Goal: Information Seeking & Learning: Learn about a topic

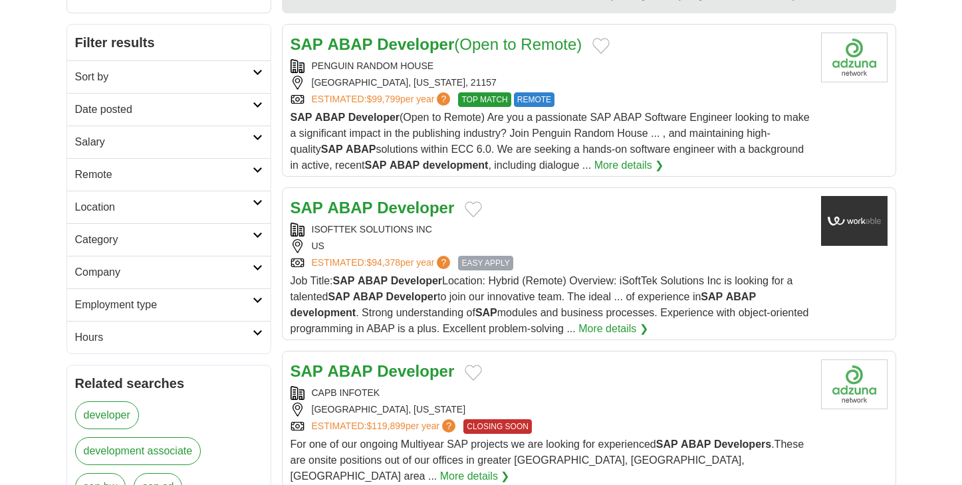
scroll to position [179, 0]
click at [617, 243] on div "US" at bounding box center [551, 246] width 520 height 14
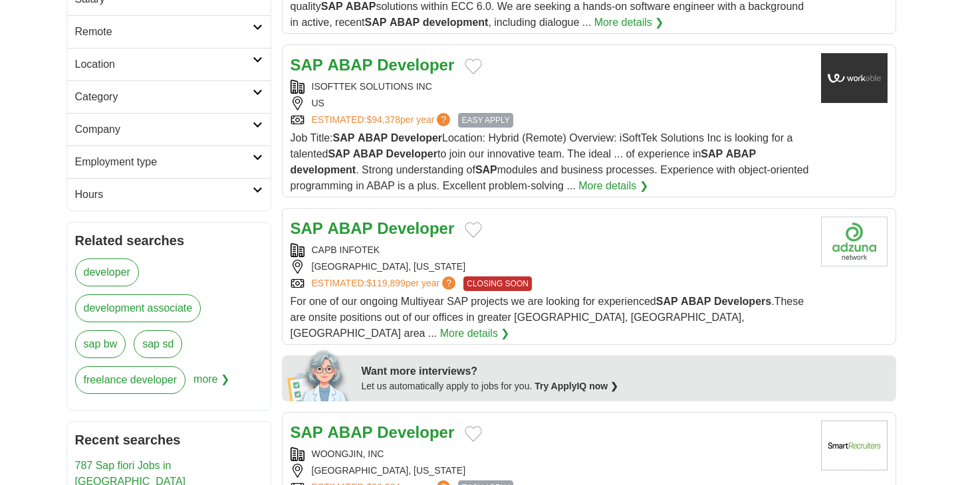
scroll to position [338, 0]
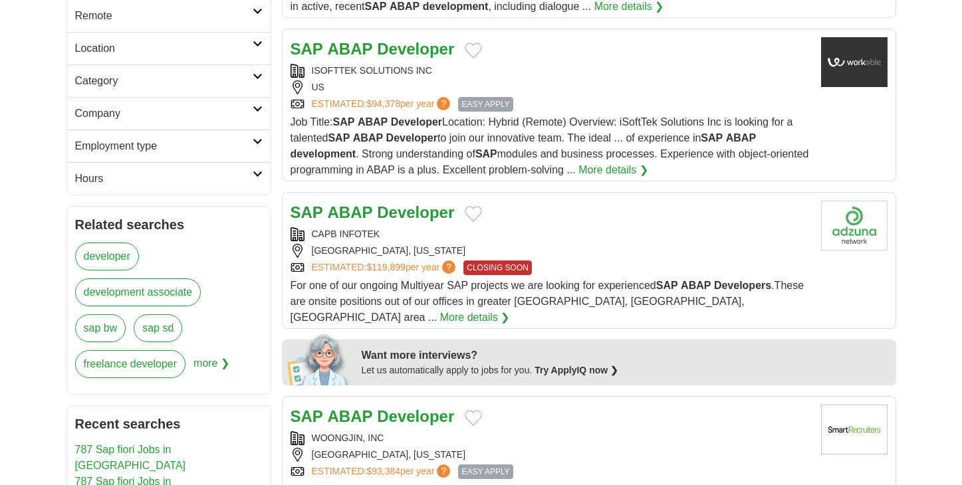
click at [569, 235] on div "CAPB INFOTEK" at bounding box center [551, 234] width 520 height 14
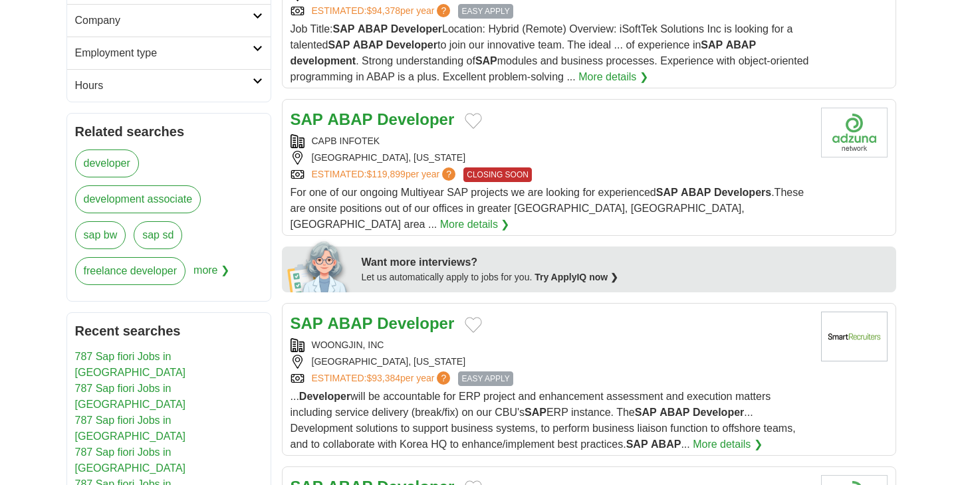
scroll to position [657, 0]
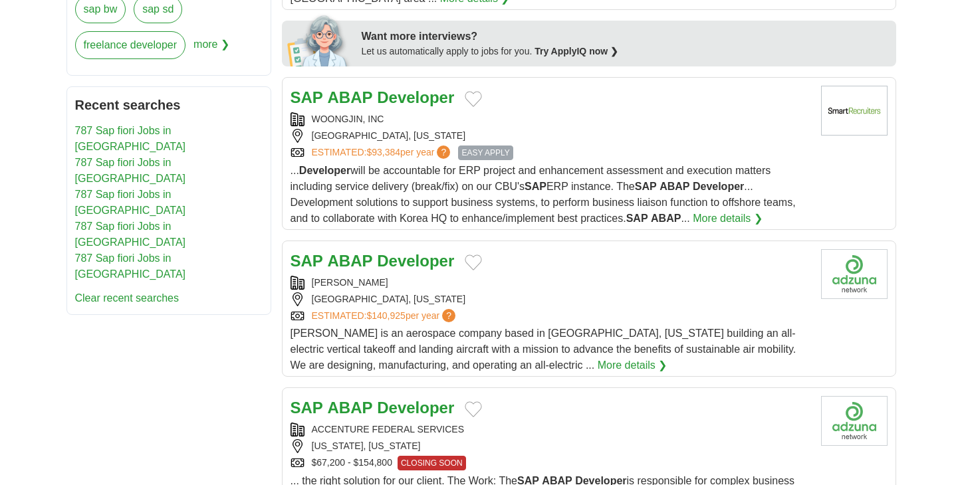
click at [544, 276] on div "ARCHER" at bounding box center [551, 283] width 520 height 14
click at [548, 276] on div "ARCHER" at bounding box center [551, 283] width 520 height 14
drag, startPoint x: 359, startPoint y: 271, endPoint x: 313, endPoint y: 273, distance: 45.9
click at [313, 276] on div "ARCHER" at bounding box center [551, 283] width 520 height 14
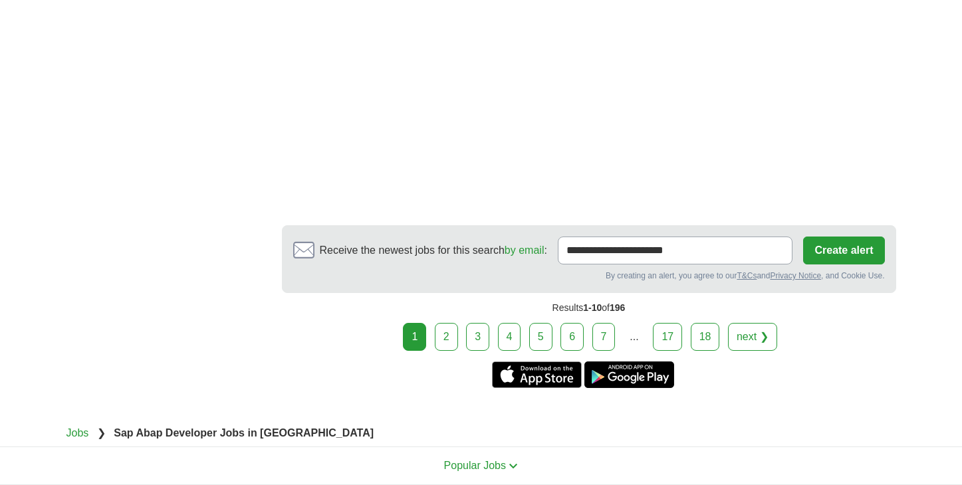
scroll to position [2194, 0]
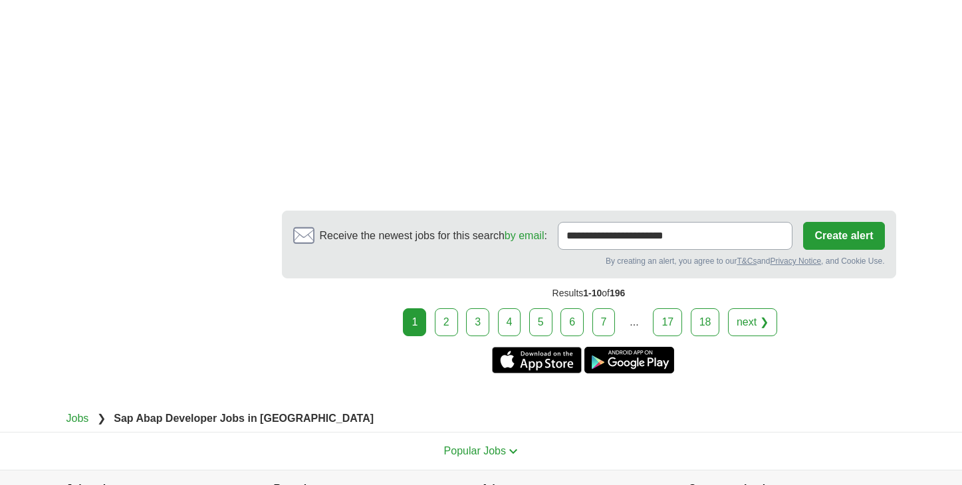
click at [437, 317] on link "2" at bounding box center [446, 323] width 23 height 28
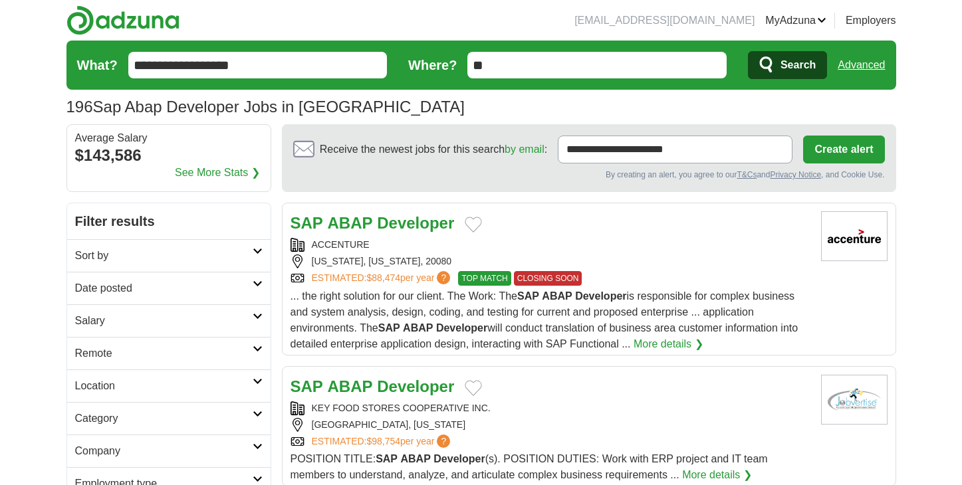
click at [529, 408] on div "KEY FOOD STORES COOPERATIVE INC." at bounding box center [551, 409] width 520 height 14
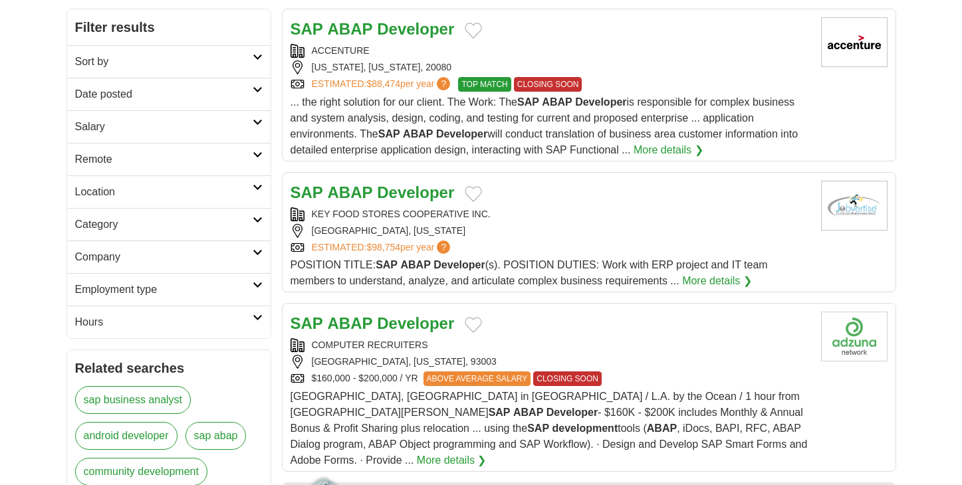
scroll to position [358, 0]
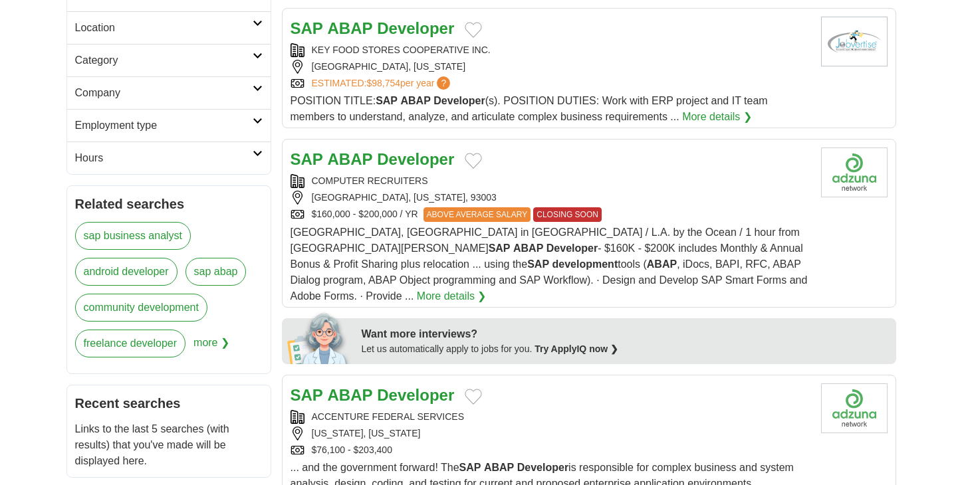
click at [556, 171] on div "SAP ABAP Developer" at bounding box center [551, 160] width 520 height 24
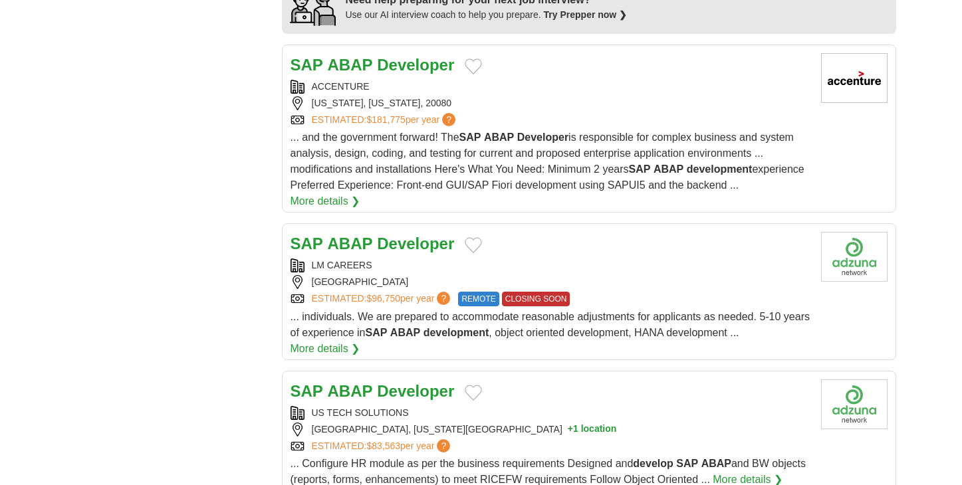
scroll to position [1351, 0]
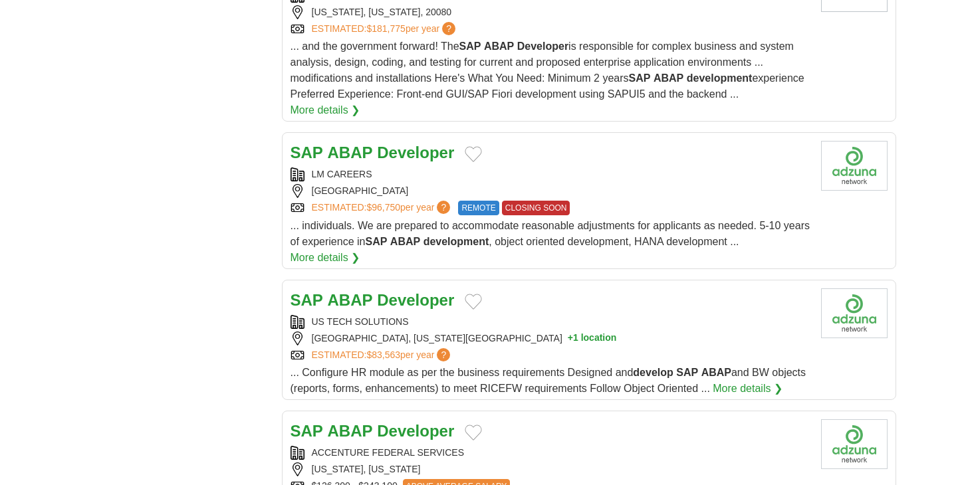
click at [581, 172] on div "LM CAREERS UNITED STATES ESTIMATED: $96,750 per year ? REMOTE CLOSING SOON" at bounding box center [551, 192] width 520 height 48
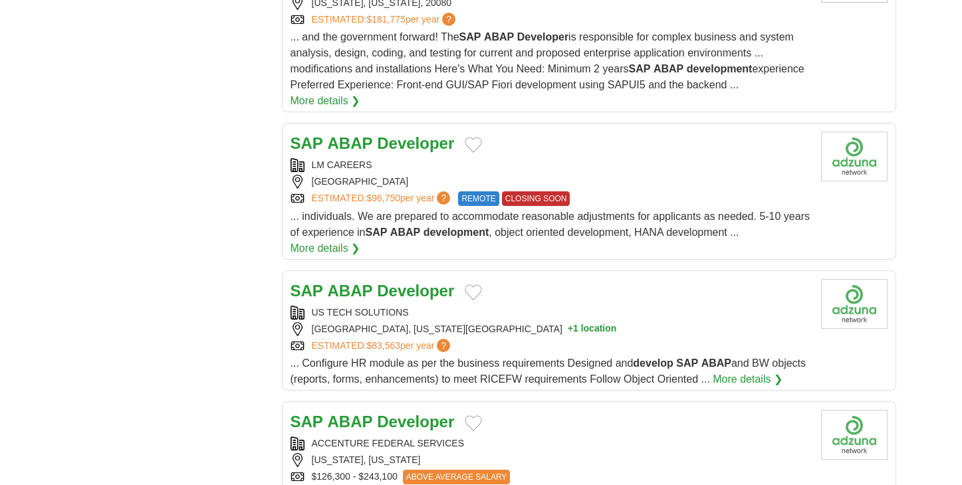
scroll to position [1373, 0]
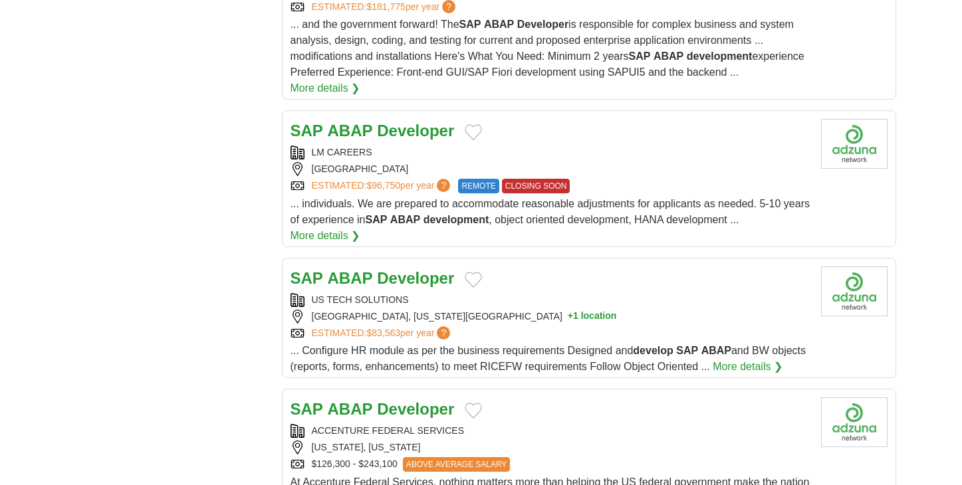
click at [589, 276] on div "SAP ABAP Developer" at bounding box center [551, 279] width 520 height 24
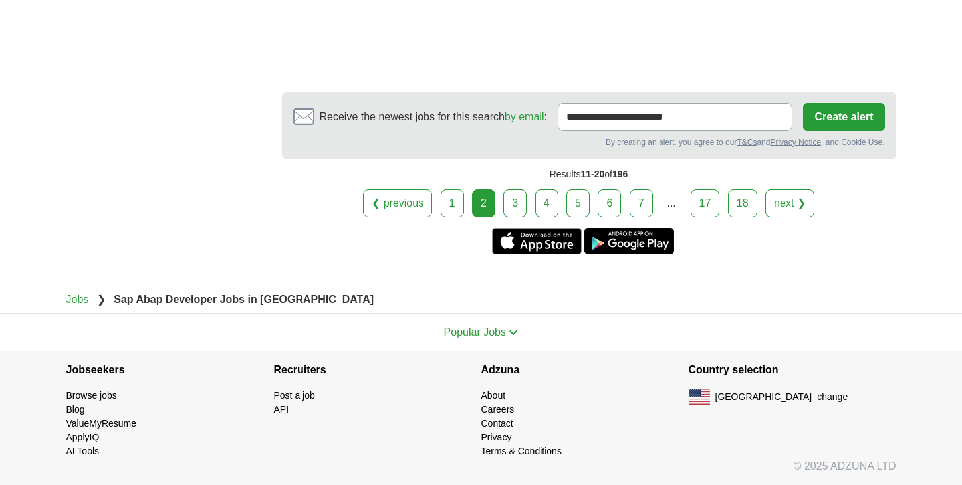
scroll to position [2301, 0]
click at [509, 207] on link "3" at bounding box center [514, 204] width 23 height 28
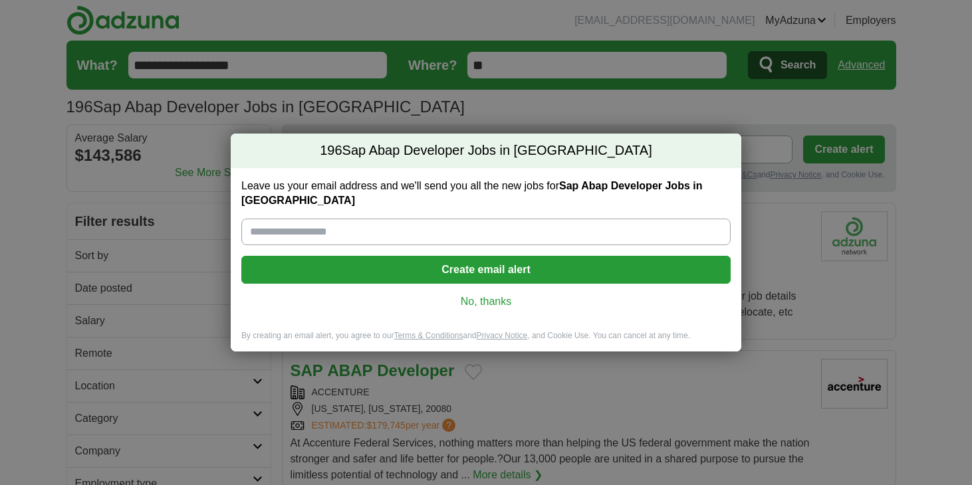
click at [479, 300] on link "No, thanks" at bounding box center [486, 302] width 468 height 15
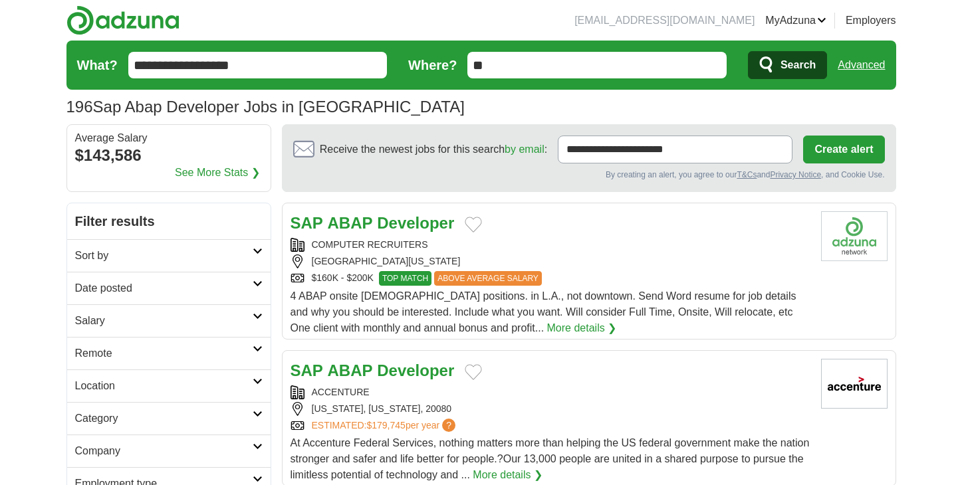
click at [587, 239] on div "COMPUTER RECRUITERS" at bounding box center [551, 245] width 520 height 14
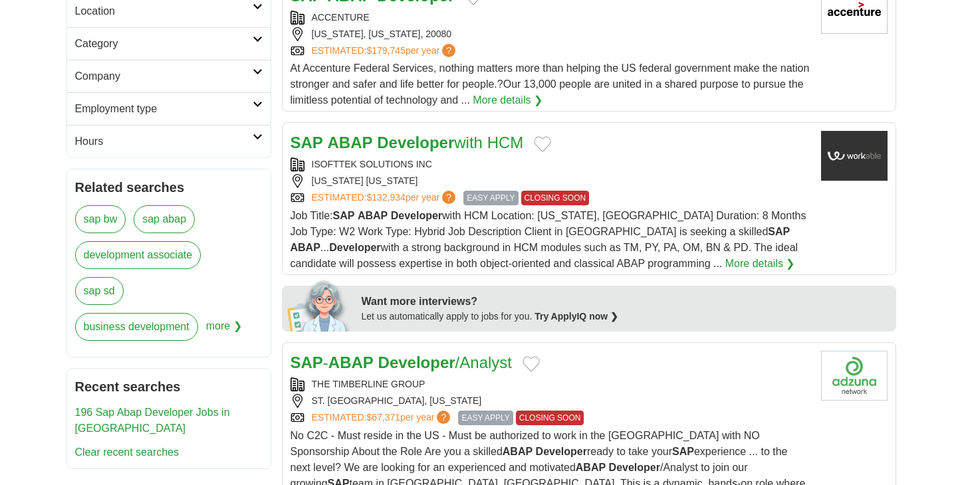
scroll to position [390, 0]
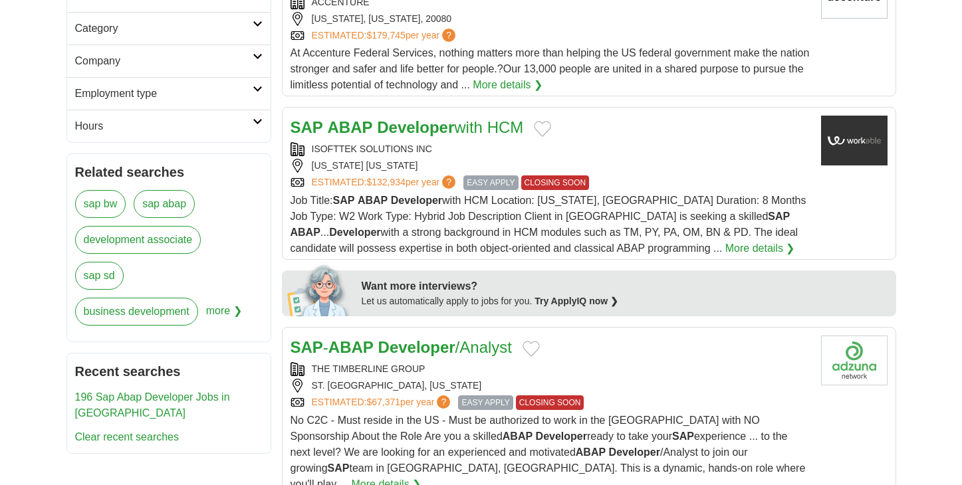
click at [547, 142] on div "SAP ABAP Developer with HCM ISOFTTEK SOLUTIONS INC WASHINGTON DISTRICT OF COLUM…" at bounding box center [551, 186] width 520 height 141
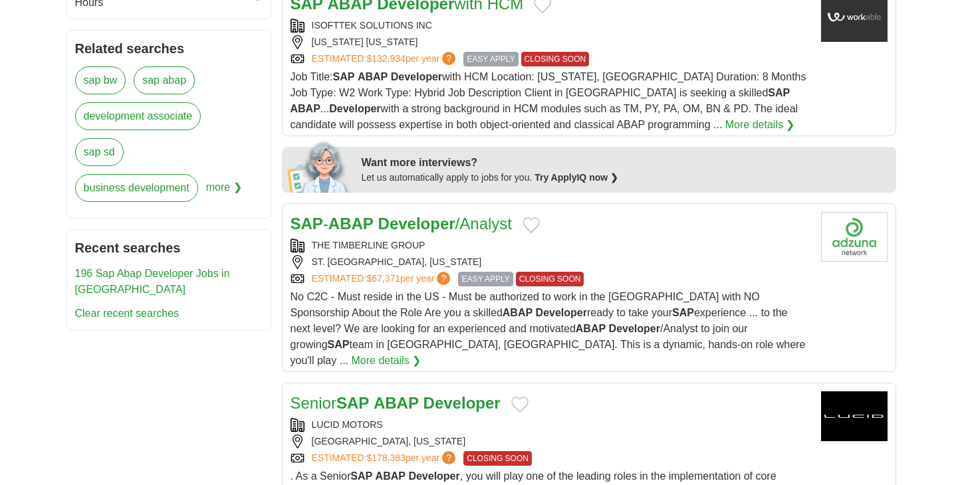
scroll to position [537, 0]
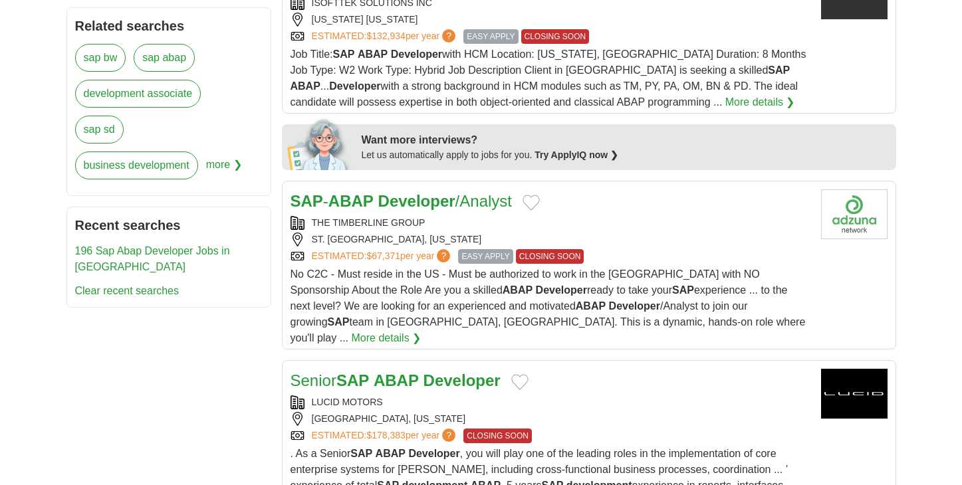
click at [672, 259] on div "ESTIMATED: $67,371 per year ? EASY APPLY CLOSING SOON" at bounding box center [551, 256] width 520 height 15
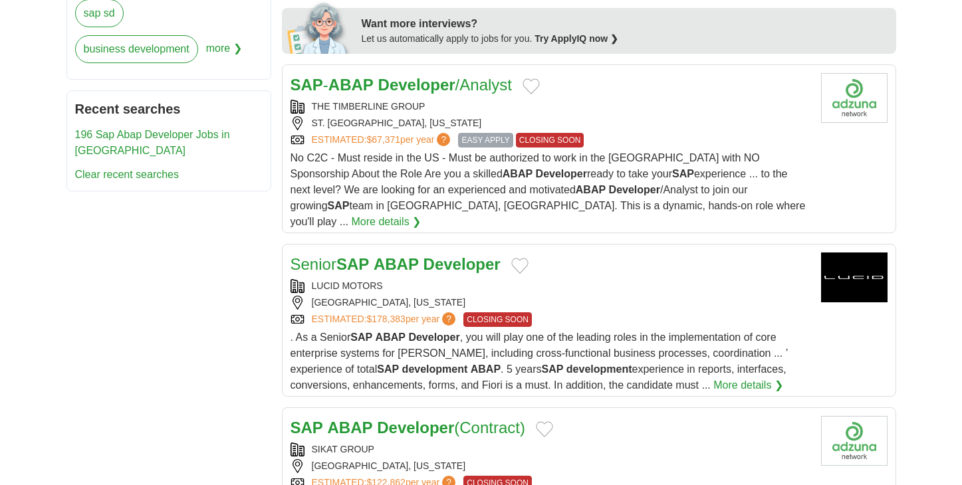
scroll to position [826, 0]
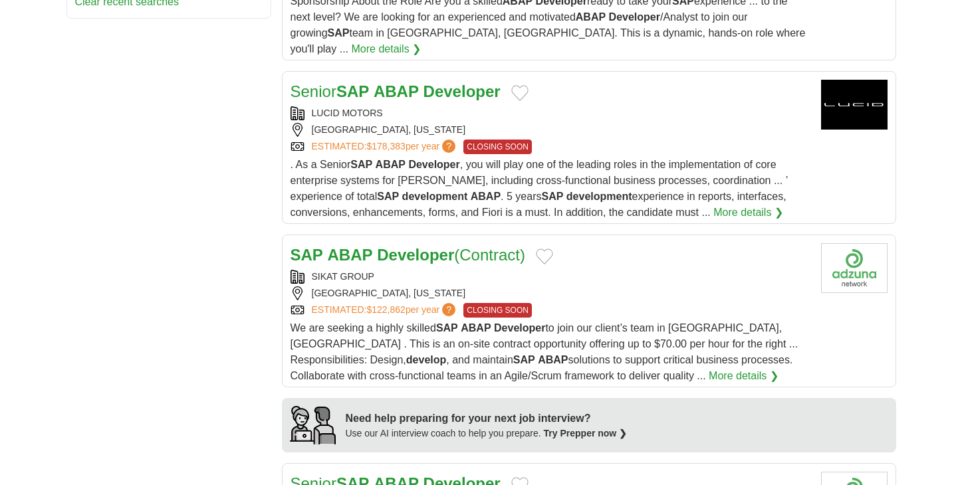
click at [596, 140] on div "ESTIMATED: $178,383 per year ? CLOSING SOON" at bounding box center [551, 147] width 520 height 15
drag, startPoint x: 286, startPoint y: 77, endPoint x: 500, endPoint y: 75, distance: 214.1
click at [500, 75] on article "Senior SAP ABAP Developer LUCID MOTORS CASA GRANDE, ARIZONA ESTIMATED: $178,383…" at bounding box center [589, 147] width 614 height 153
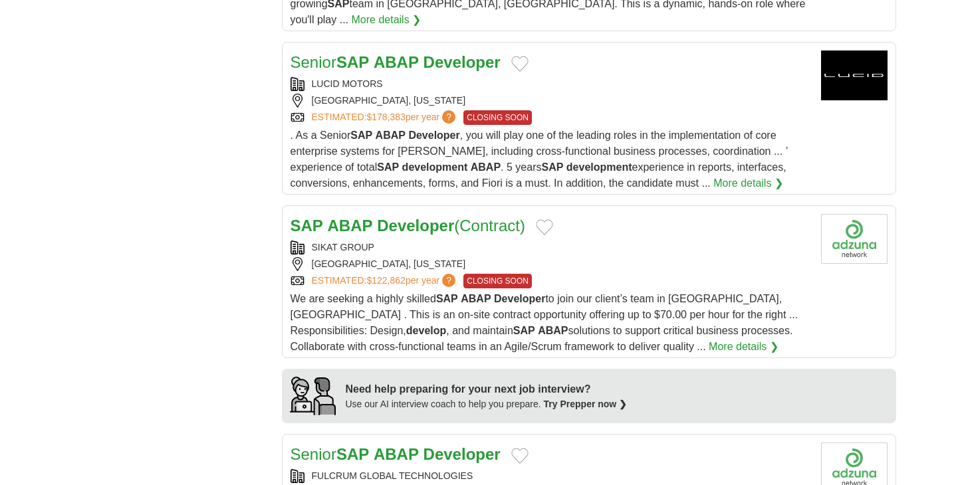
scroll to position [1024, 0]
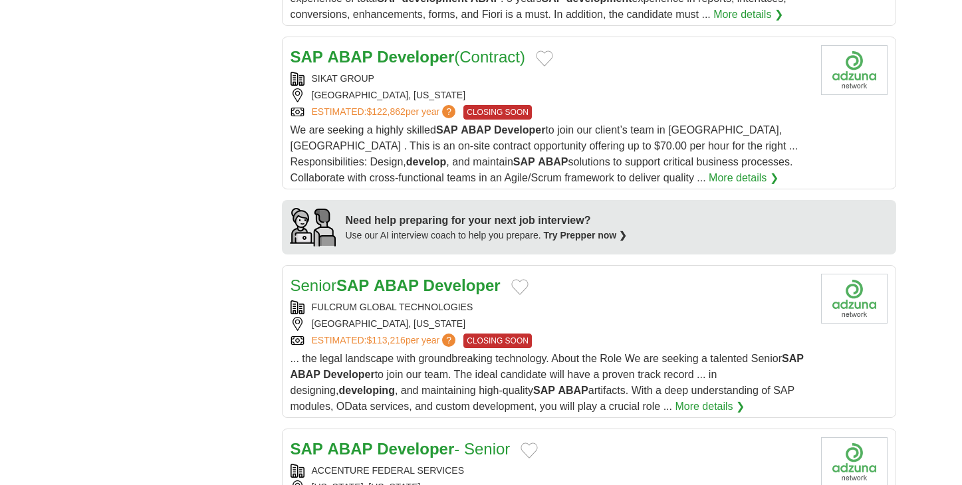
click at [623, 88] on div "PLANO, TEXAS" at bounding box center [551, 95] width 520 height 14
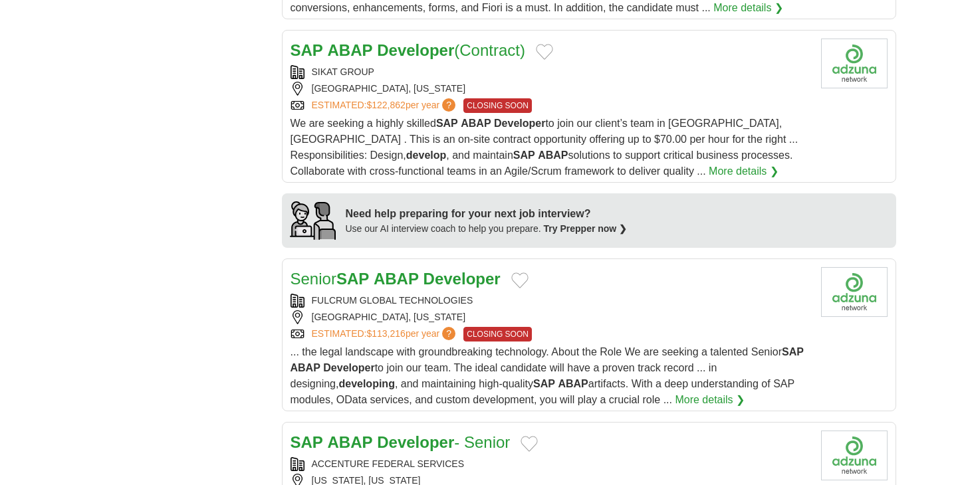
scroll to position [1094, 0]
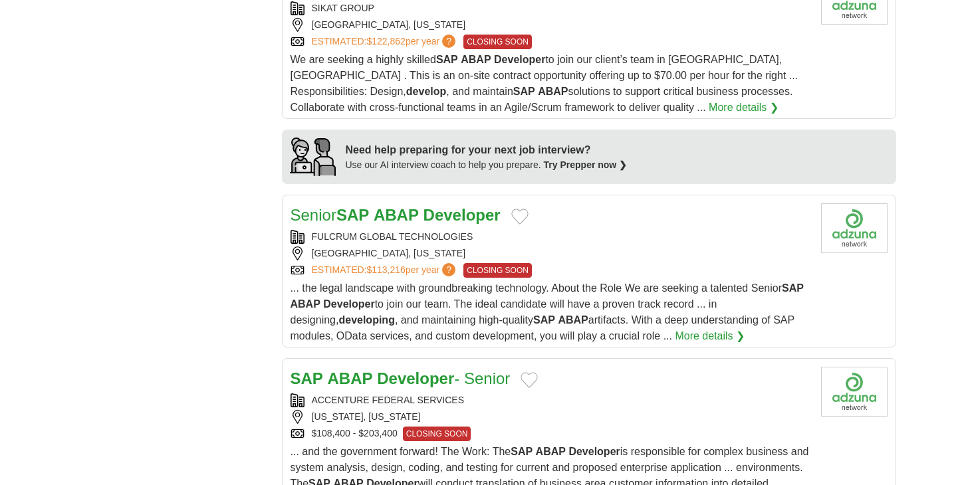
click at [638, 263] on div "ESTIMATED: $113,216 per year ? CLOSING SOON" at bounding box center [551, 270] width 520 height 15
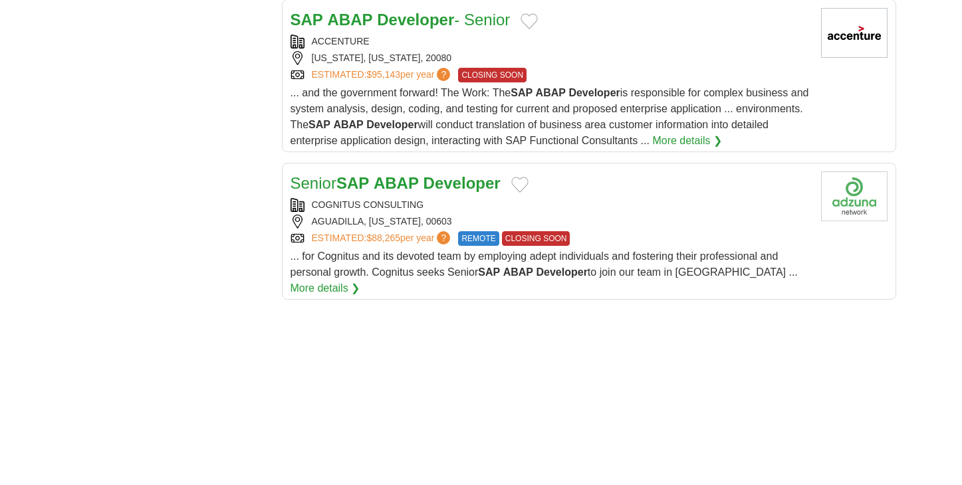
scroll to position [1618, 0]
click at [616, 197] on div "COGNITUS CONSULTING" at bounding box center [551, 204] width 520 height 14
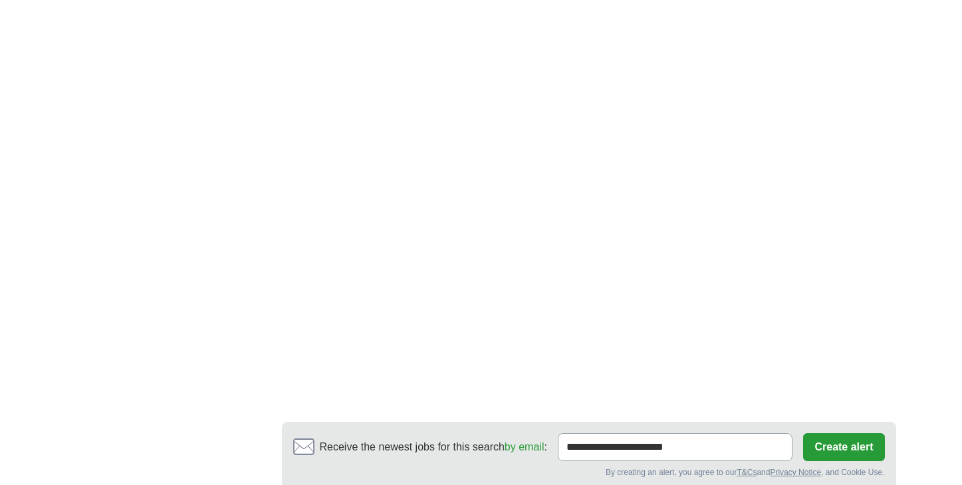
scroll to position [2216, 0]
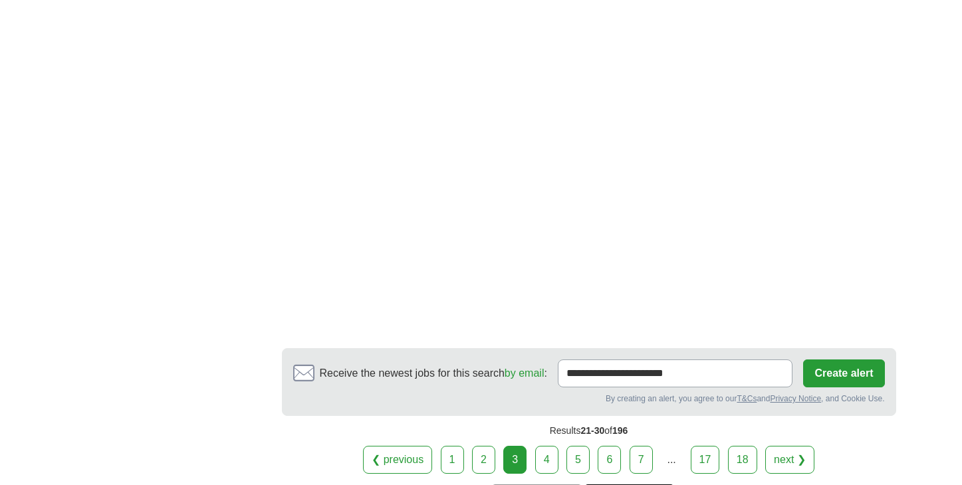
click at [547, 446] on link "4" at bounding box center [546, 460] width 23 height 28
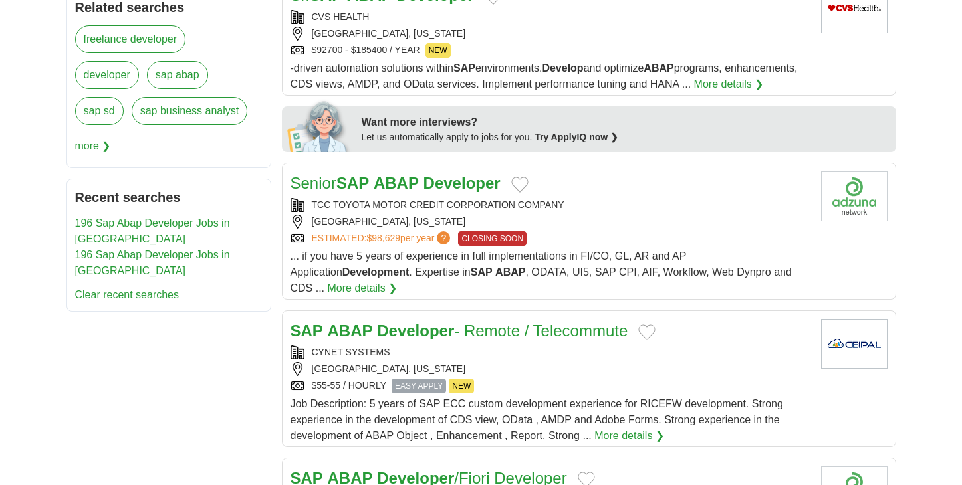
scroll to position [578, 0]
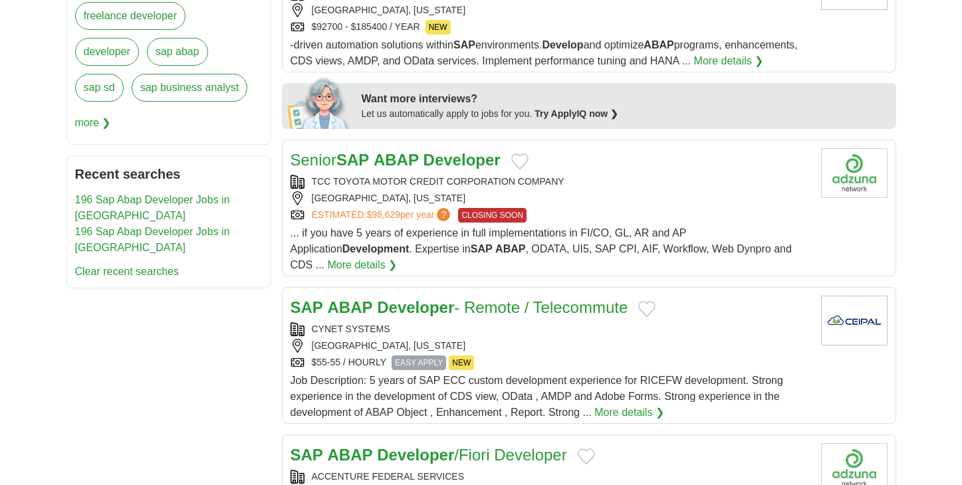
click at [602, 206] on div "TCC TOYOTA MOTOR CREDIT CORPORATION COMPANY [GEOGRAPHIC_DATA], [US_STATE] ESTIM…" at bounding box center [551, 199] width 520 height 48
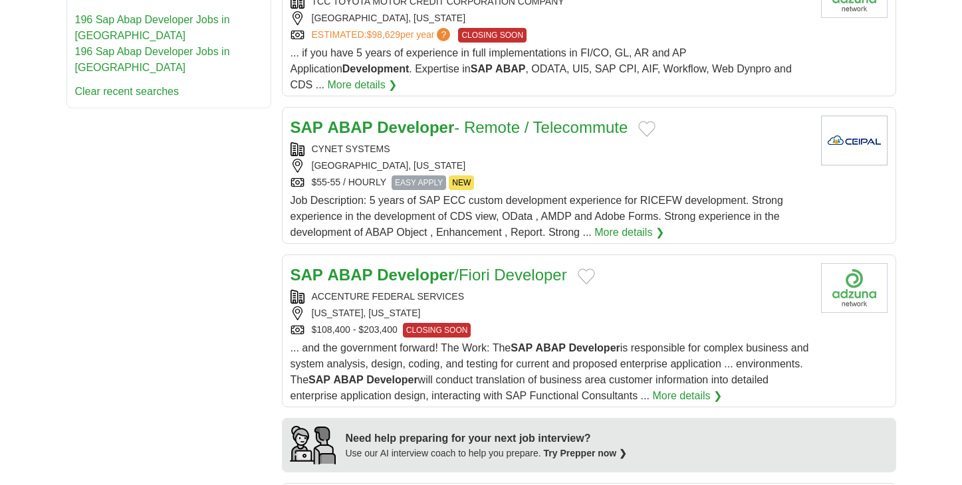
scroll to position [767, 0]
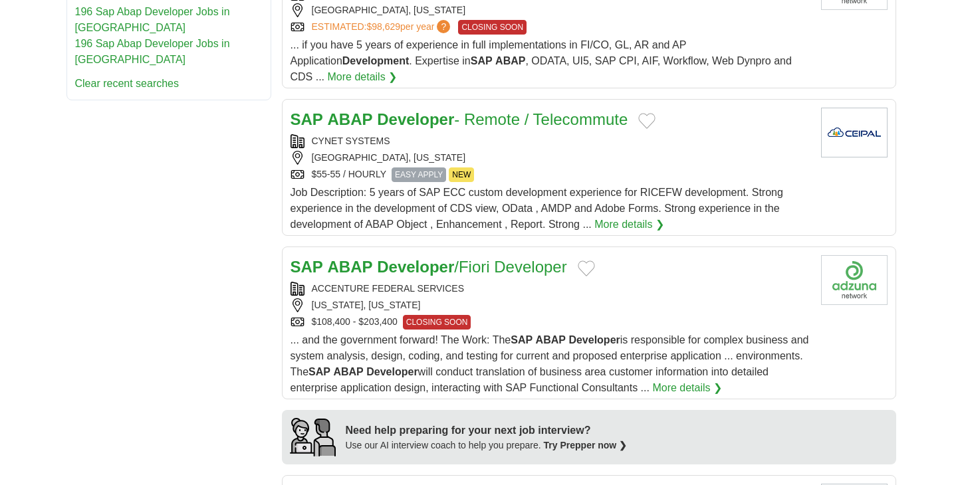
click at [543, 182] on div "$55-55 / HOURLY EASY APPLY NEW" at bounding box center [551, 175] width 520 height 15
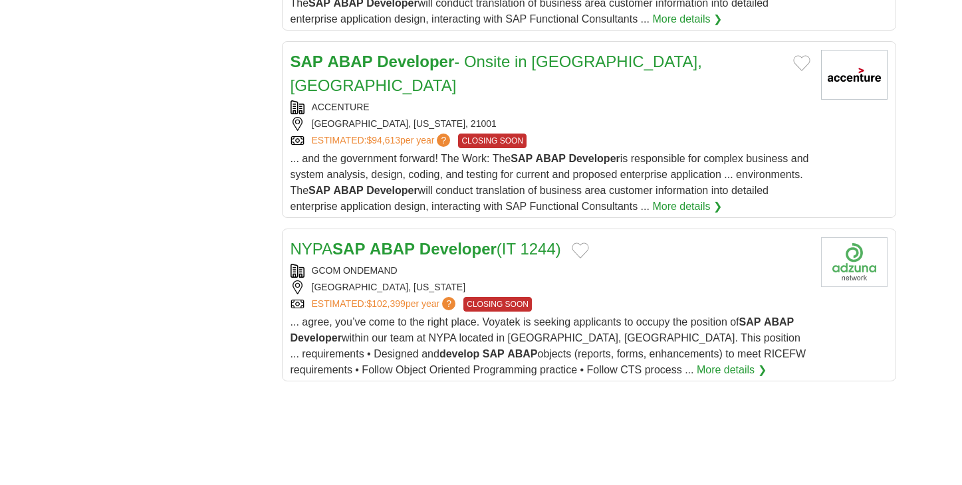
scroll to position [1567, 0]
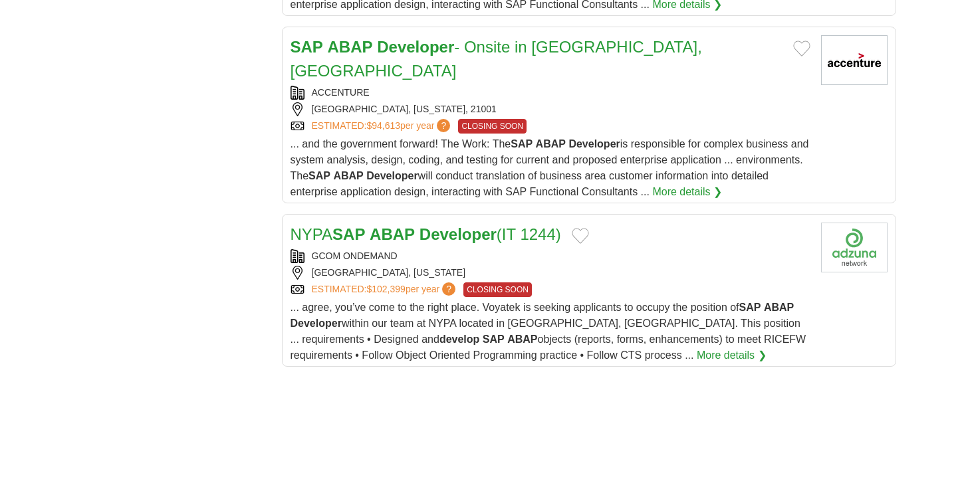
click at [634, 266] on div "WHITE PLAINS, NEW YORK" at bounding box center [551, 273] width 520 height 14
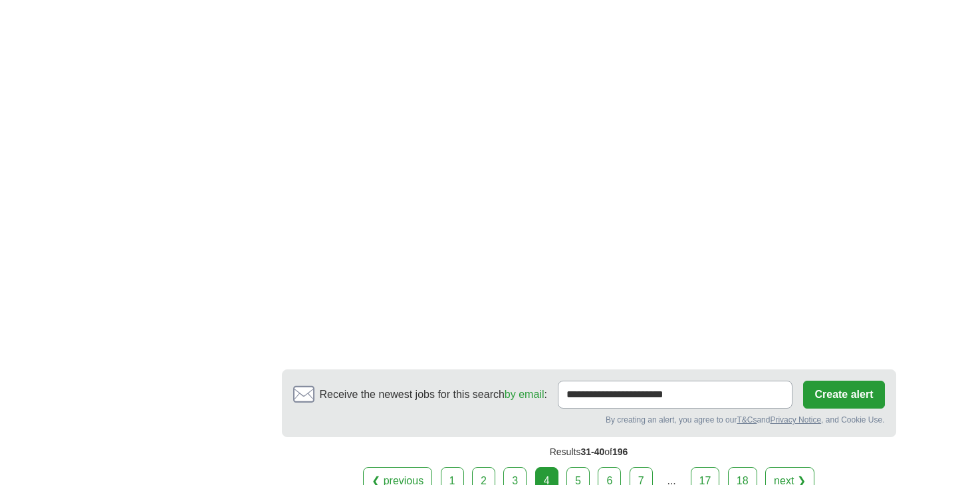
scroll to position [2277, 0]
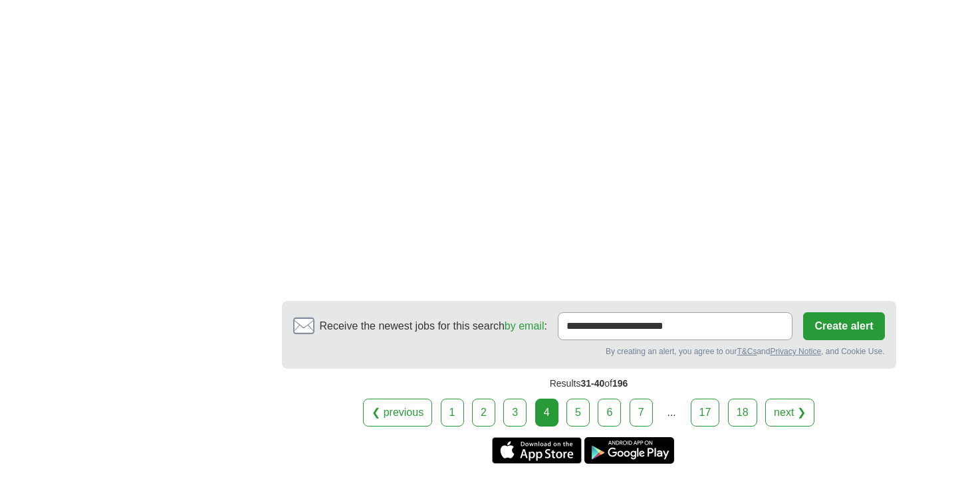
click at [576, 399] on link "5" at bounding box center [578, 413] width 23 height 28
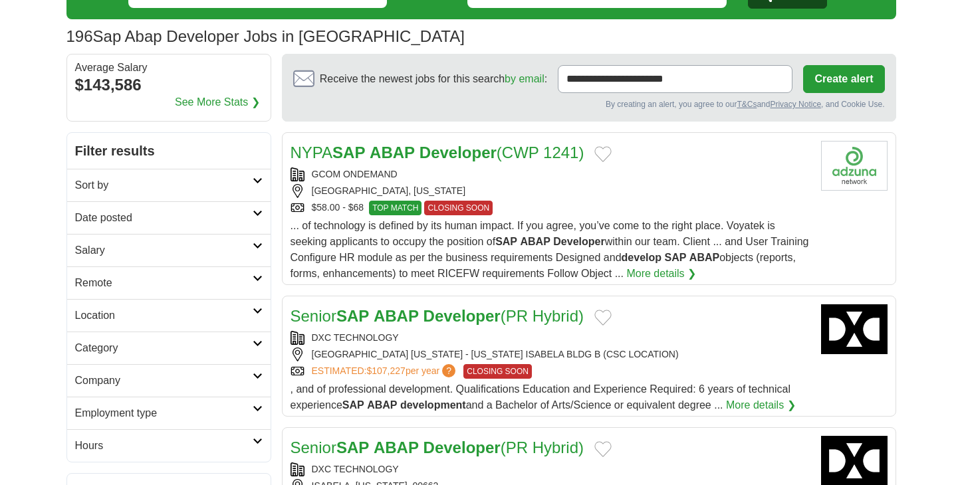
scroll to position [74, 0]
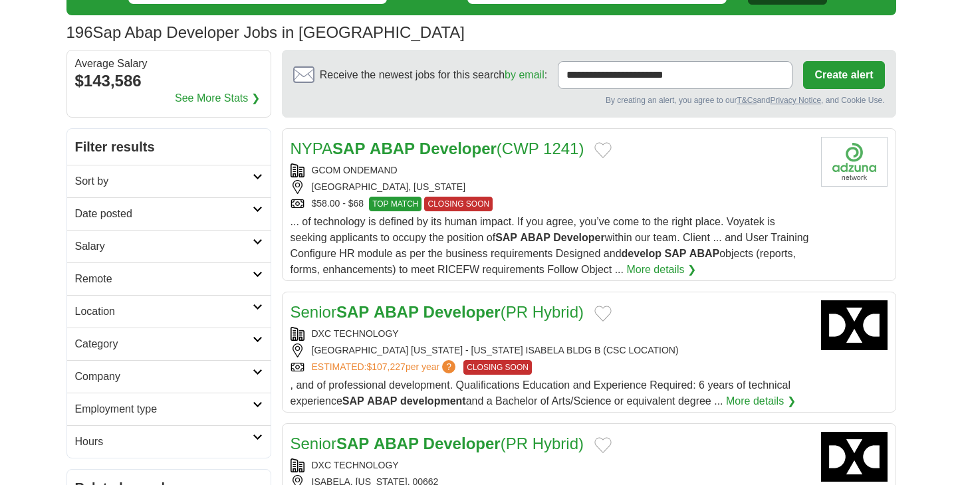
click at [529, 193] on div "WHITE PLAINS, NEW YORK" at bounding box center [551, 187] width 520 height 14
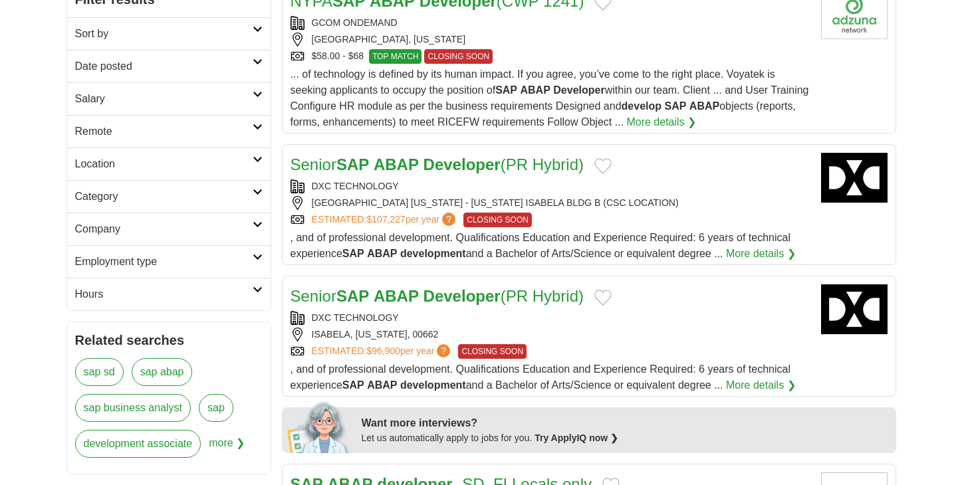
scroll to position [0, 0]
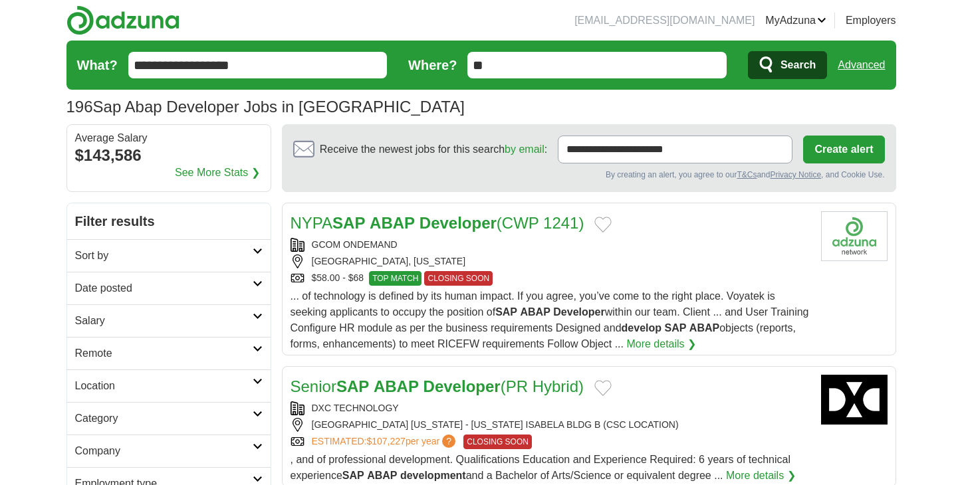
click at [246, 279] on link "Date posted" at bounding box center [168, 288] width 203 height 33
click at [106, 359] on link "Last 7 days" at bounding box center [169, 358] width 188 height 16
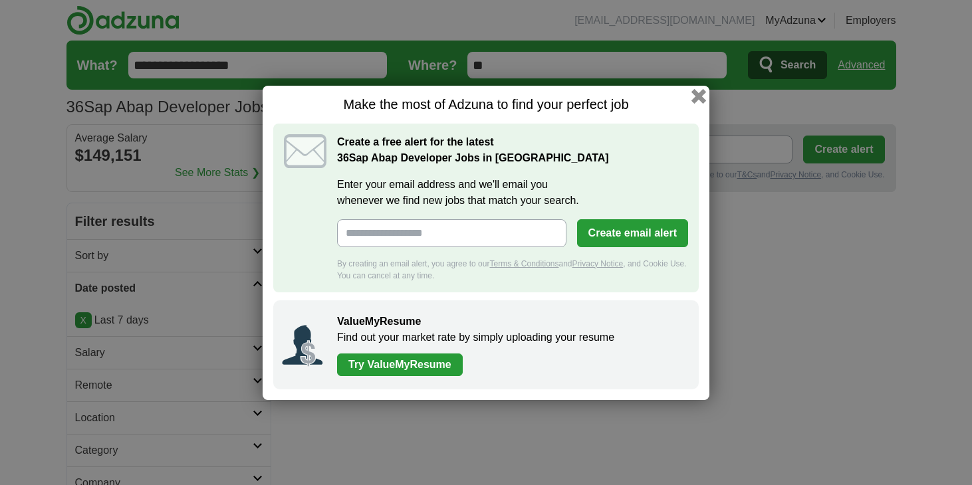
click at [703, 94] on button "button" at bounding box center [699, 95] width 15 height 15
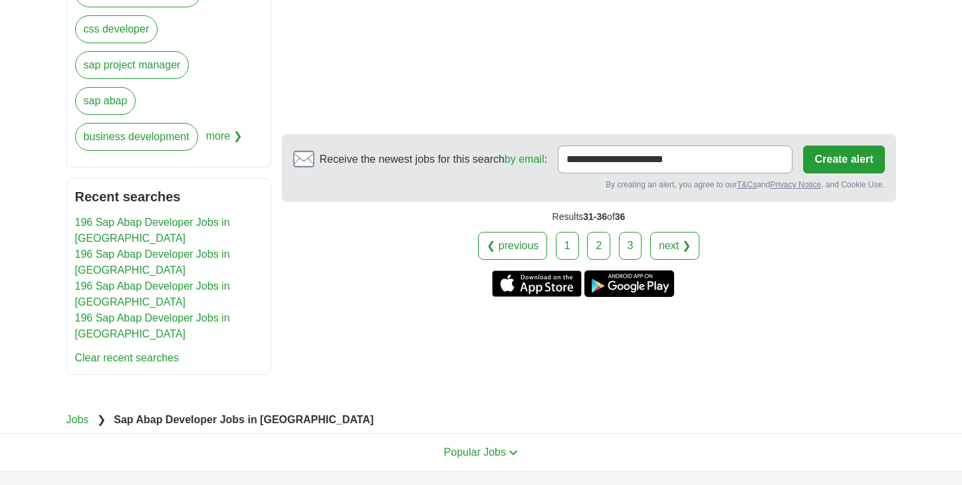
scroll to position [690, 0]
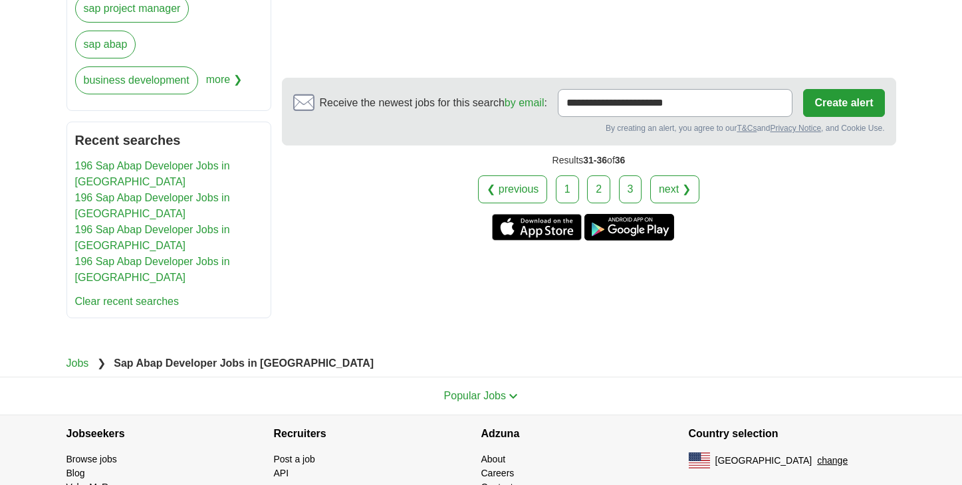
click at [573, 193] on link "1" at bounding box center [567, 190] width 23 height 28
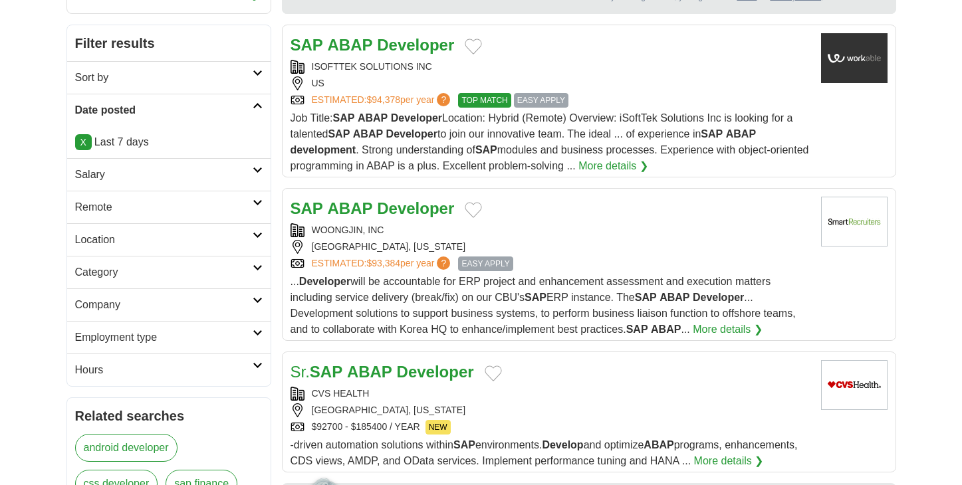
scroll to position [179, 0]
click at [618, 237] on div "WOONGJIN, INC" at bounding box center [551, 230] width 520 height 14
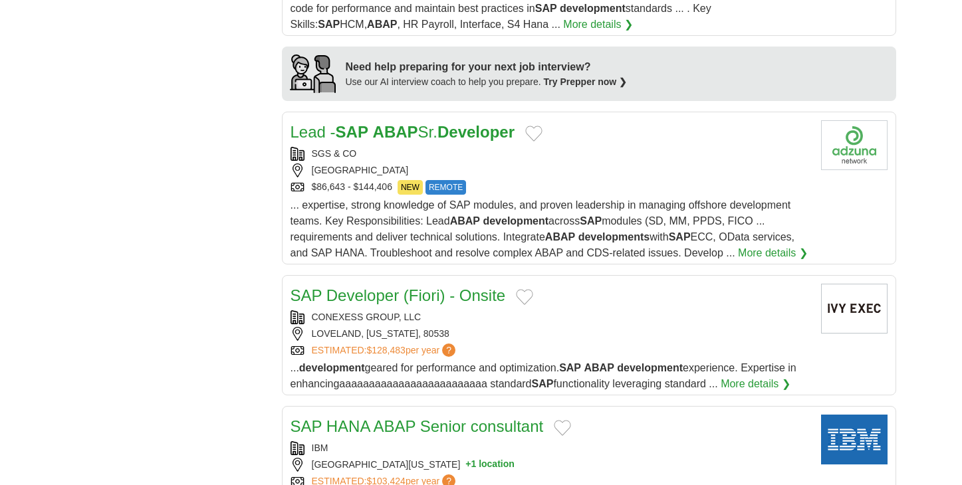
scroll to position [1126, 0]
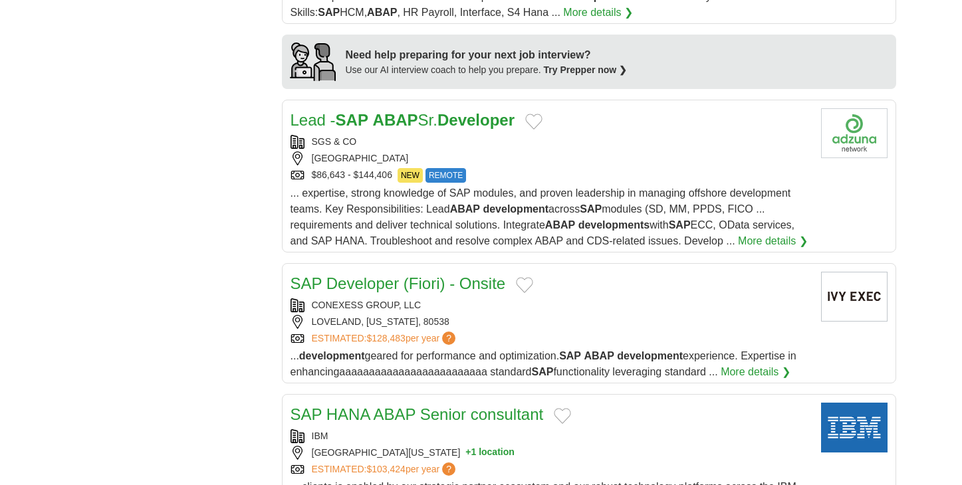
click at [554, 172] on div "$86,643 - $144,406 NEW REMOTE" at bounding box center [551, 175] width 520 height 15
click at [559, 317] on div "CONEXESS GROUP, LLC LOVELAND, COLORADO, 80538 ESTIMATED: $128,483 per year ?" at bounding box center [551, 322] width 520 height 47
drag, startPoint x: 445, startPoint y: 309, endPoint x: 313, endPoint y: 315, distance: 132.5
click at [313, 313] on div "CONEXESS GROUP, LLC" at bounding box center [551, 306] width 520 height 14
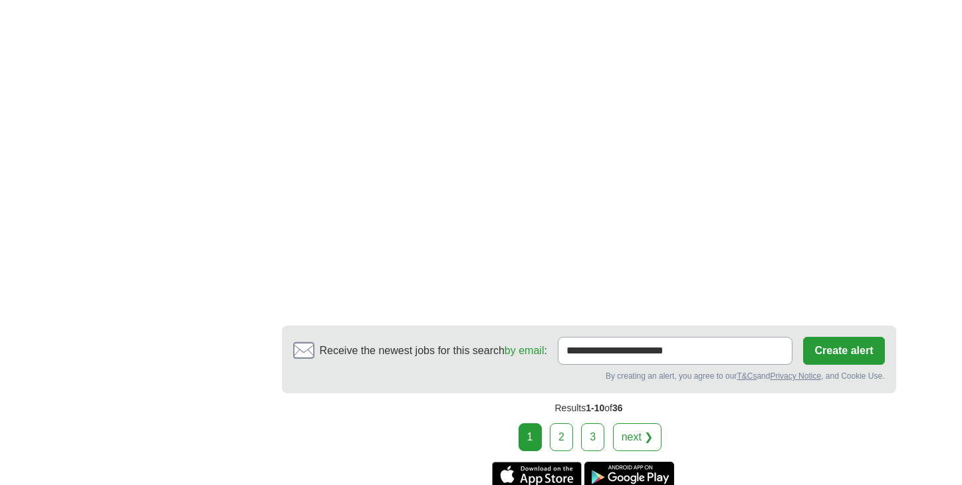
scroll to position [2053, 0]
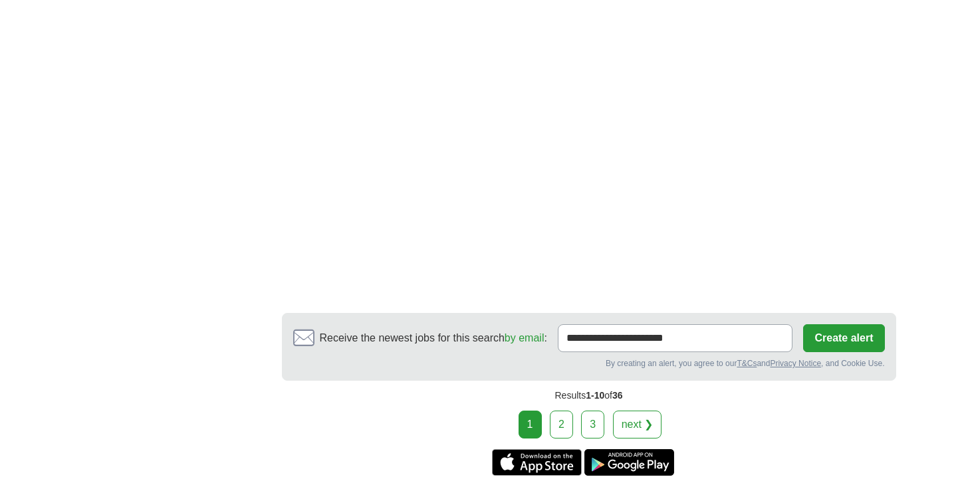
click at [570, 430] on link "2" at bounding box center [561, 425] width 23 height 28
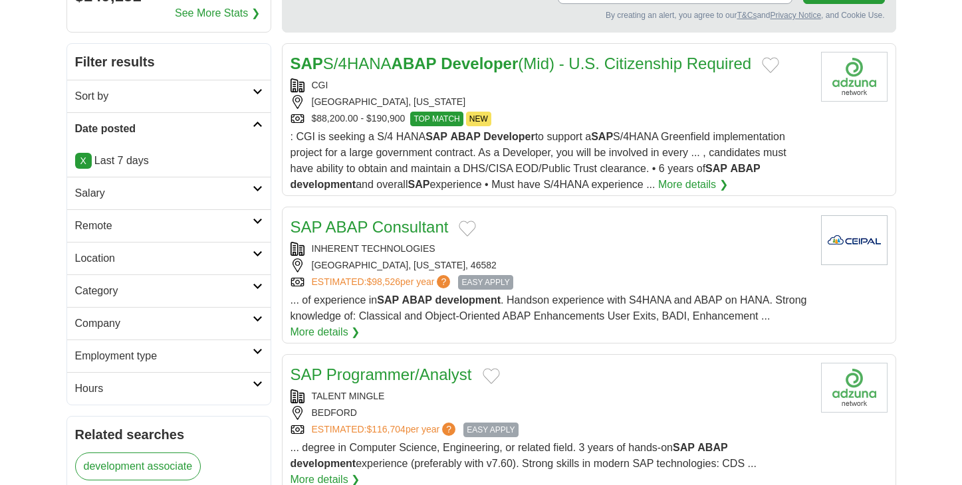
scroll to position [172, 0]
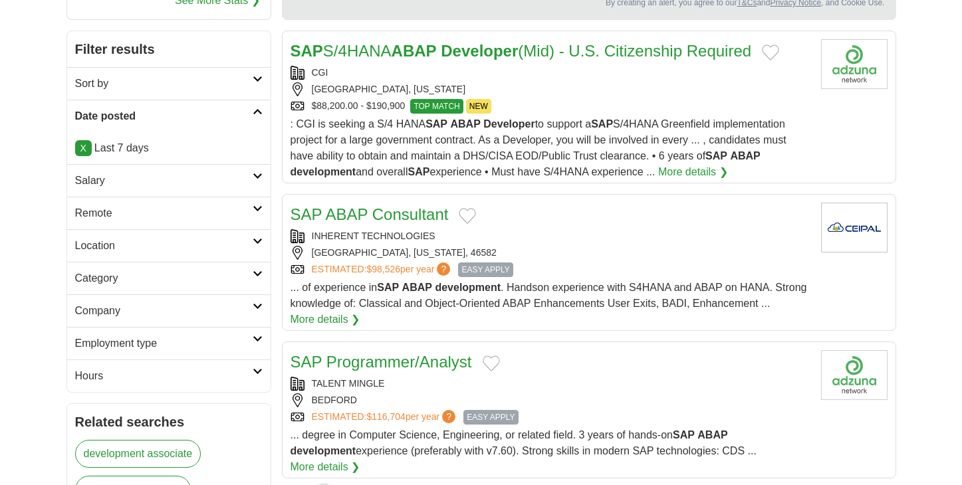
click at [574, 231] on div "INHERENT TECHNOLOGIES" at bounding box center [551, 236] width 520 height 14
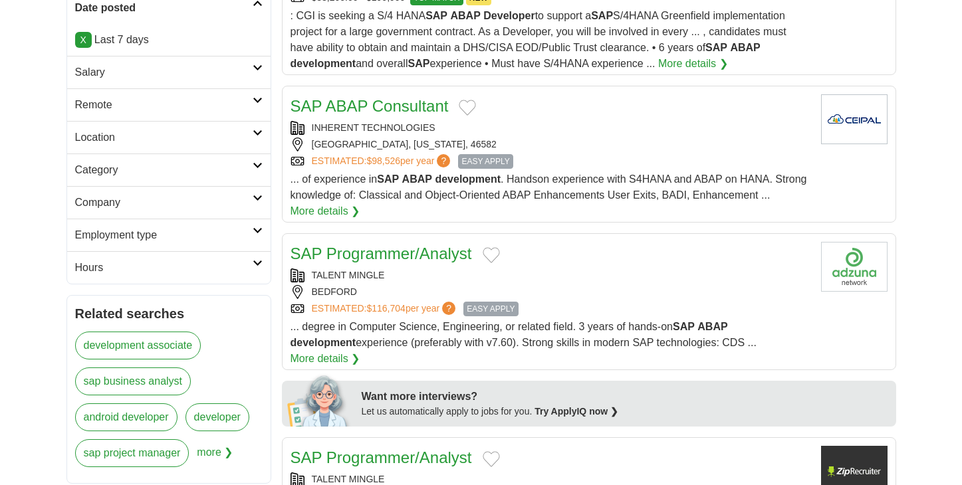
click at [582, 279] on div "TALENT MINGLE" at bounding box center [551, 276] width 520 height 14
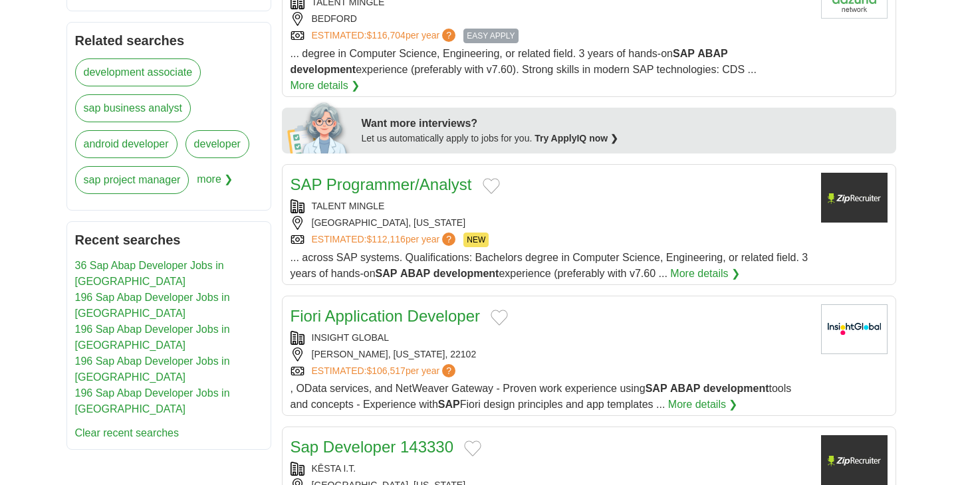
scroll to position [553, 0]
click at [574, 217] on div "[GEOGRAPHIC_DATA], [US_STATE]" at bounding box center [551, 224] width 520 height 14
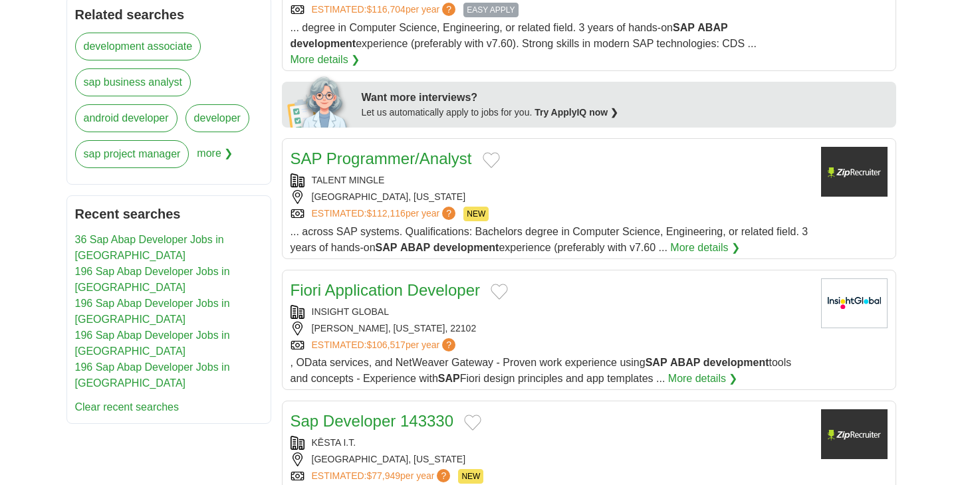
scroll to position [645, 0]
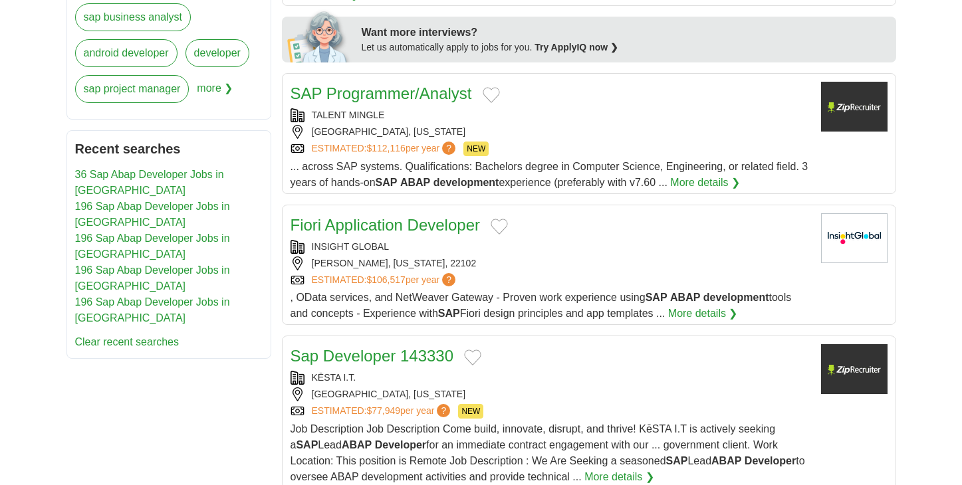
click at [559, 257] on div "[PERSON_NAME], [US_STATE], 22102" at bounding box center [551, 264] width 520 height 14
click at [533, 257] on div "[PERSON_NAME], [US_STATE], 22102" at bounding box center [551, 264] width 520 height 14
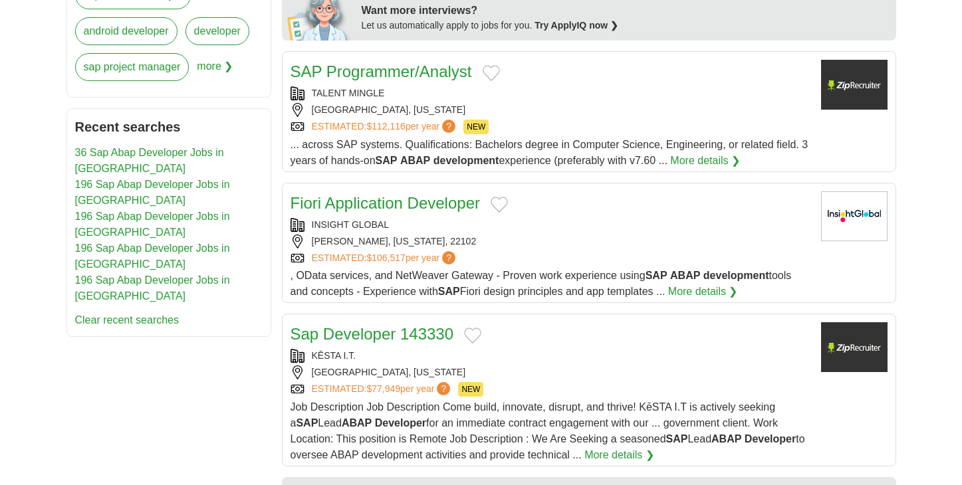
scroll to position [730, 0]
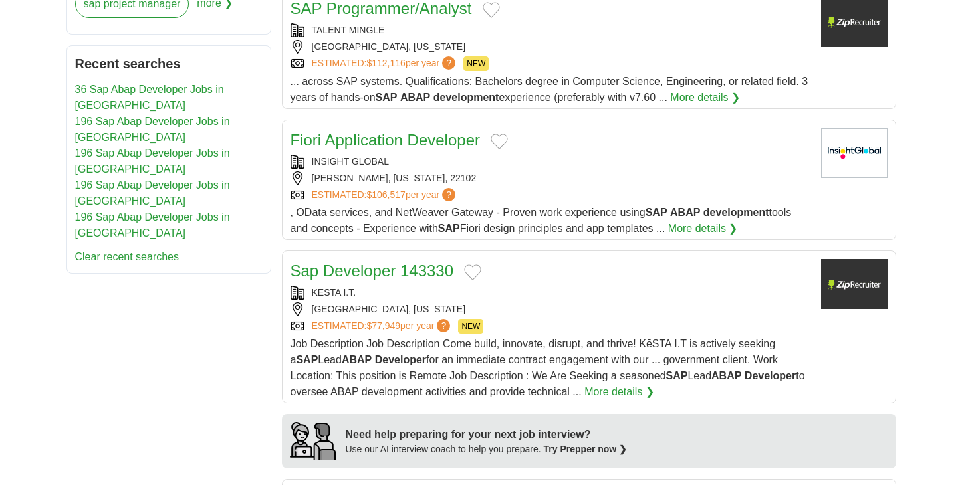
click at [531, 286] on div "KĒSTA I.T." at bounding box center [551, 293] width 520 height 14
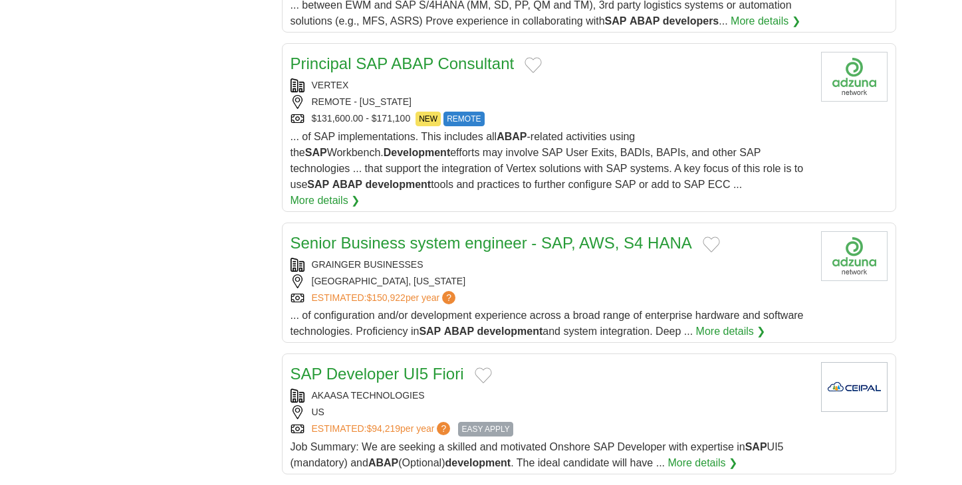
scroll to position [1333, 0]
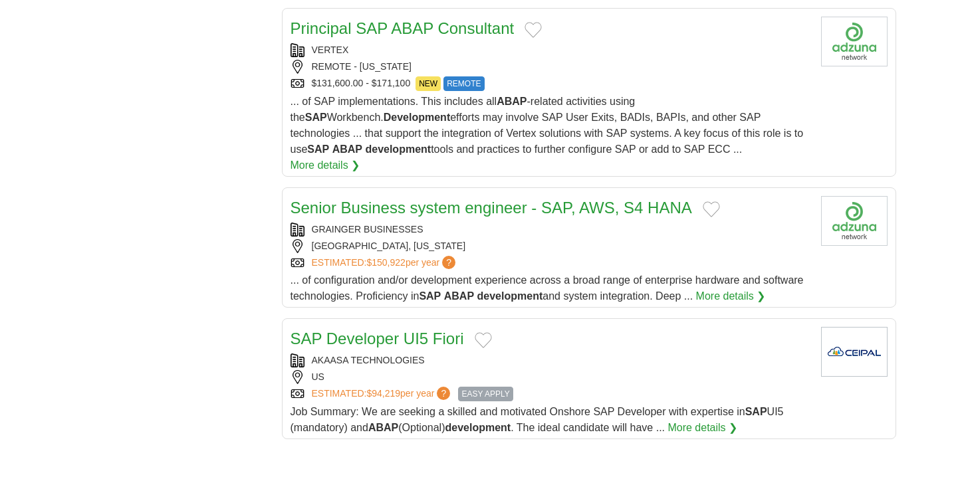
click at [537, 327] on div "SAP Developer UI5 Fiori" at bounding box center [551, 339] width 520 height 24
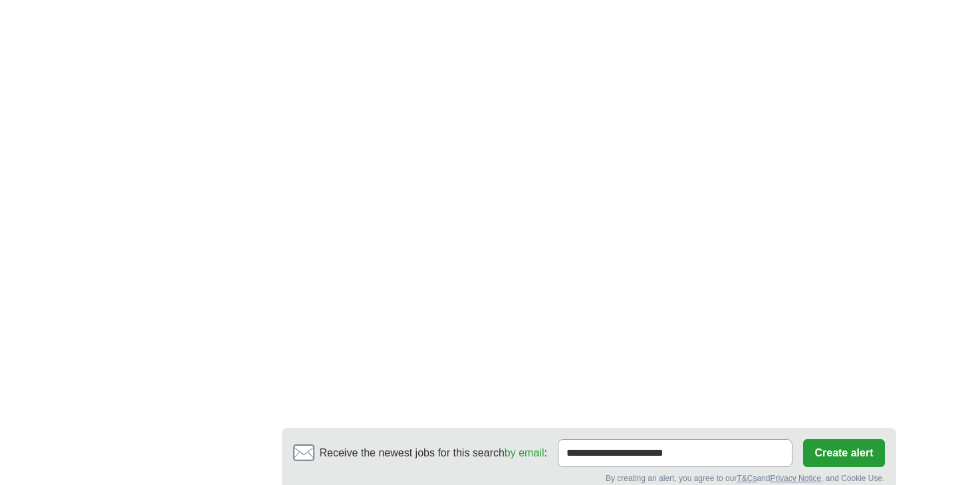
scroll to position [2275, 0]
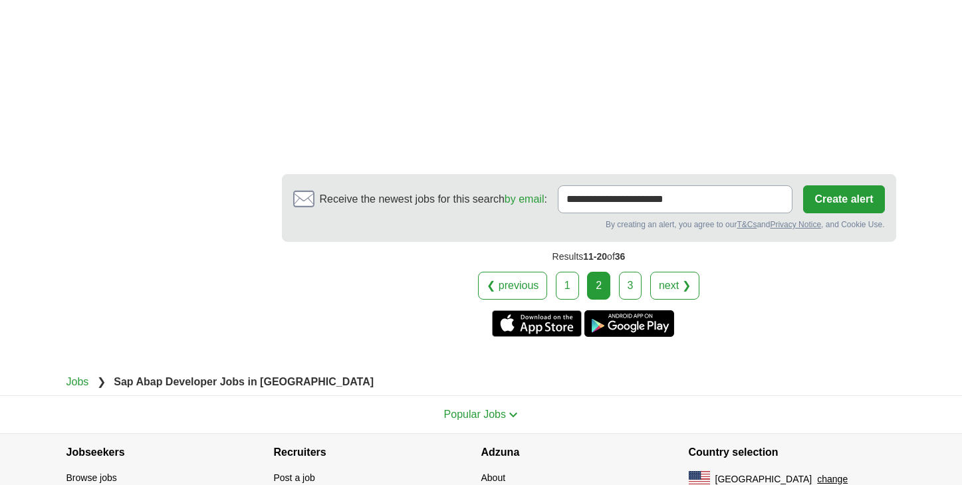
click at [633, 272] on link "3" at bounding box center [630, 286] width 23 height 28
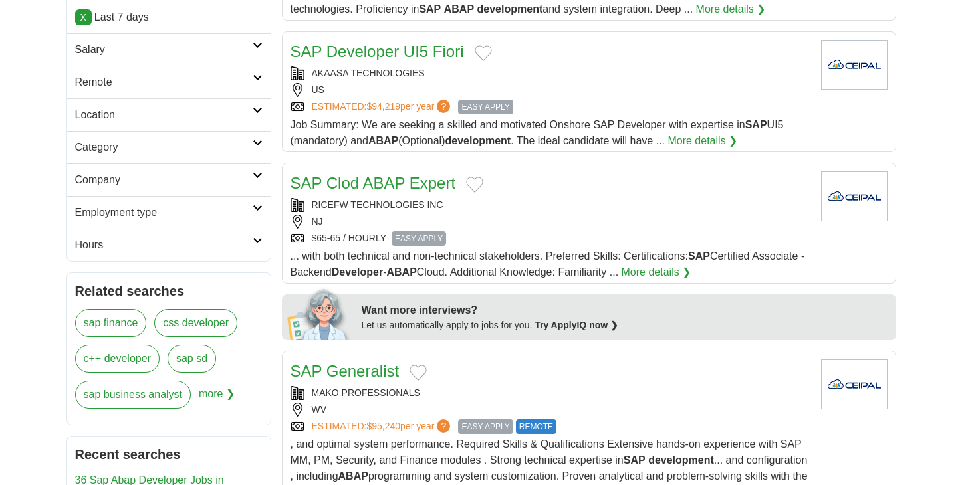
scroll to position [326, 0]
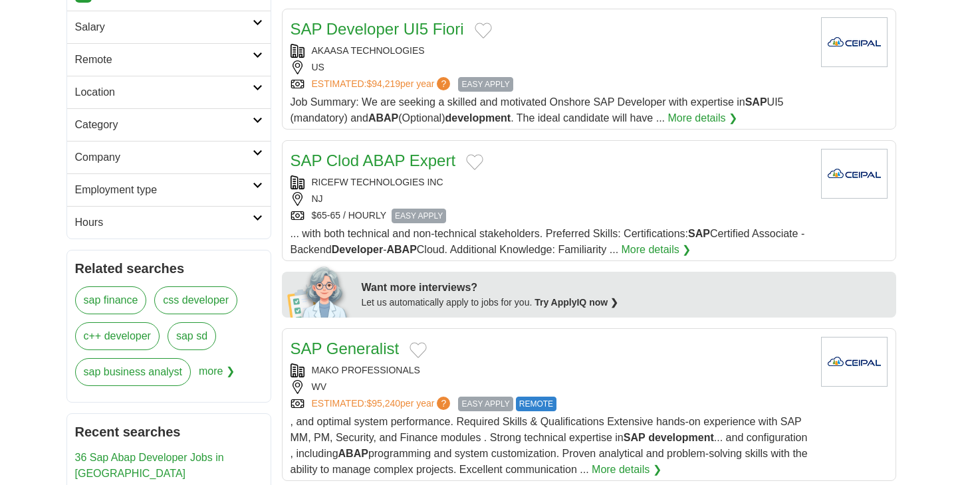
click at [541, 178] on div "RICEFW TECHNOLOGIES INC" at bounding box center [551, 183] width 520 height 14
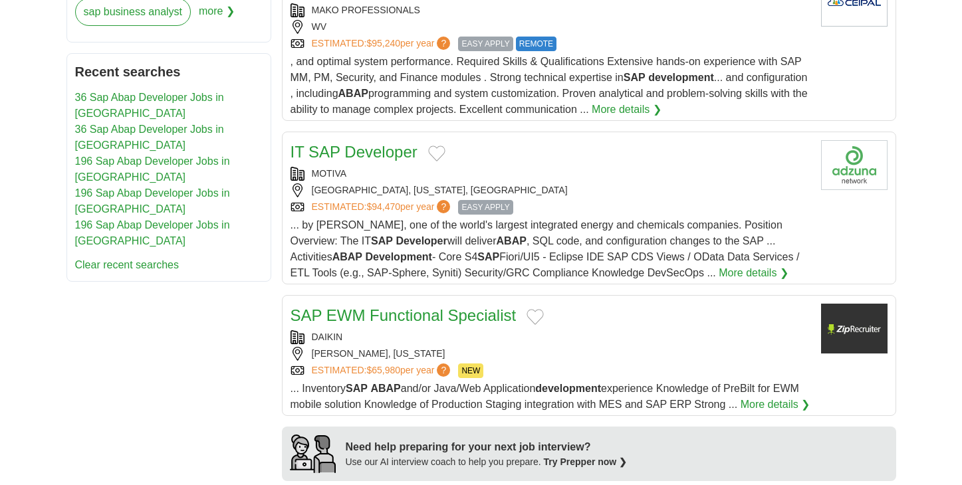
scroll to position [726, 0]
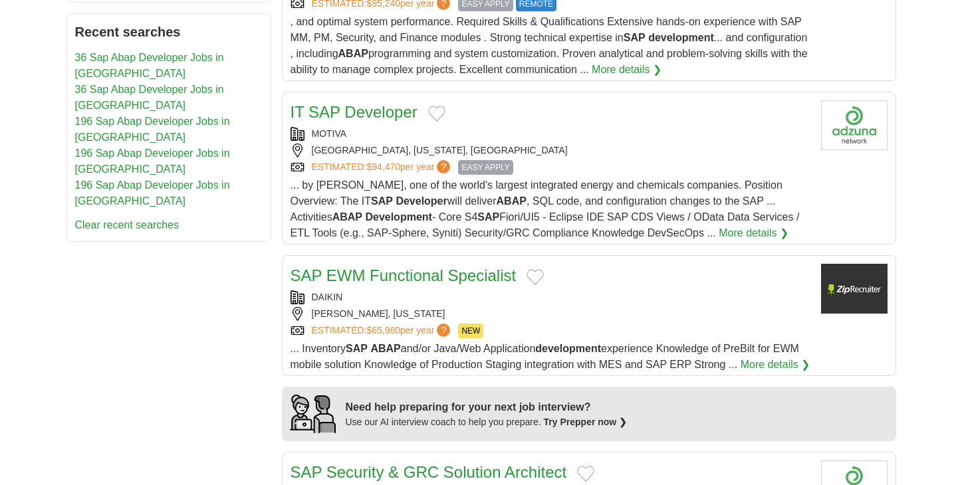
click at [600, 141] on div "MOTIVA" at bounding box center [551, 134] width 520 height 14
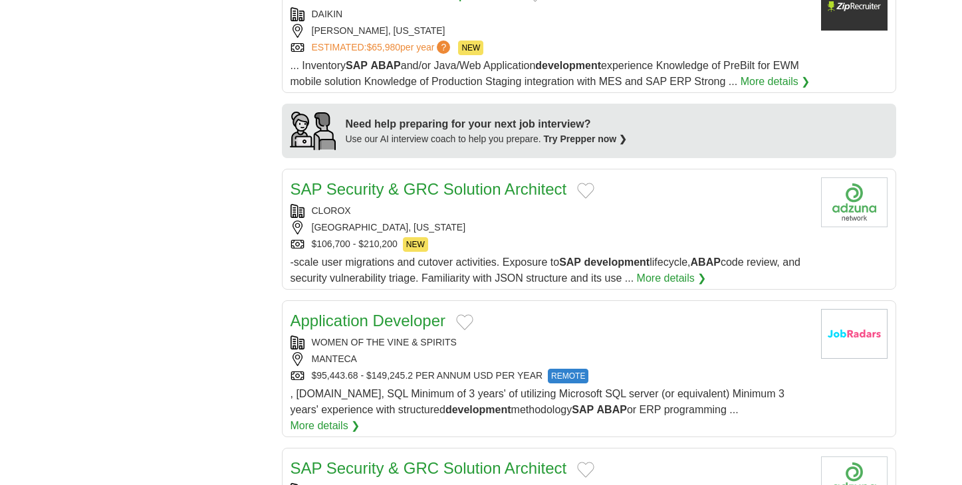
scroll to position [1196, 0]
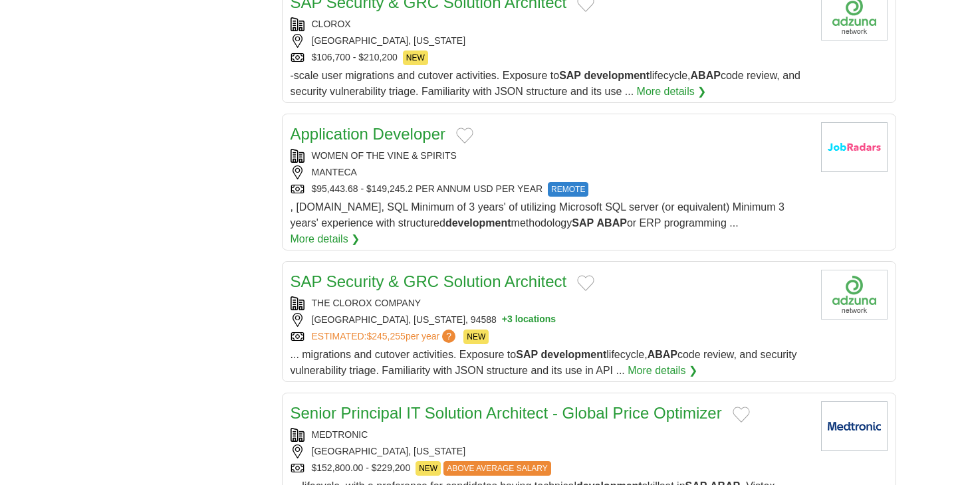
click at [533, 183] on div "WOMEN OF THE VINE & SPIRITS MANTECA $95,443.68 - $149,245.2 PER ANNUM USD PER Y…" at bounding box center [551, 173] width 520 height 48
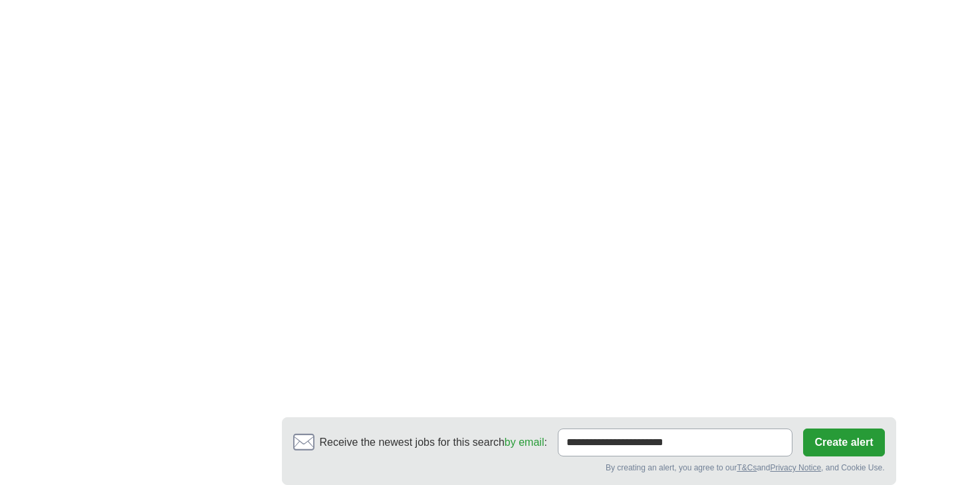
scroll to position [2181, 0]
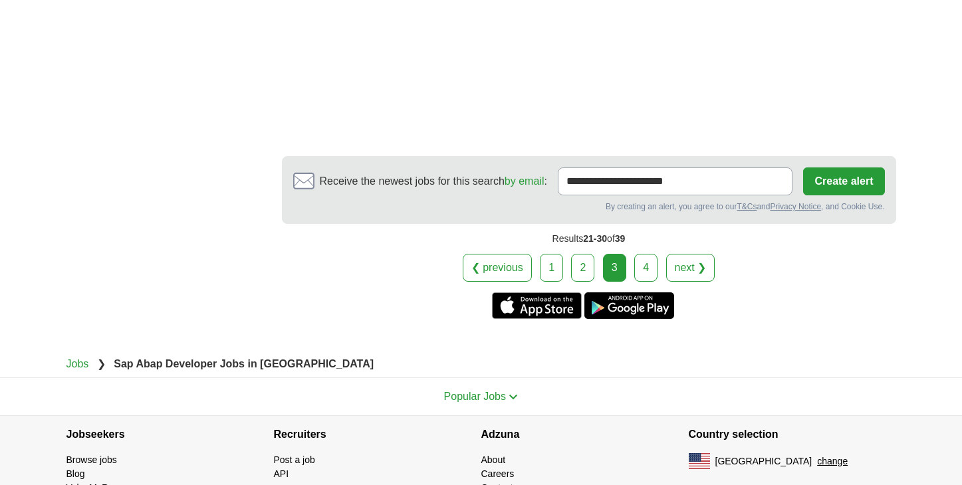
click at [646, 279] on link "4" at bounding box center [645, 268] width 23 height 28
